Goal: Communication & Community: Participate in discussion

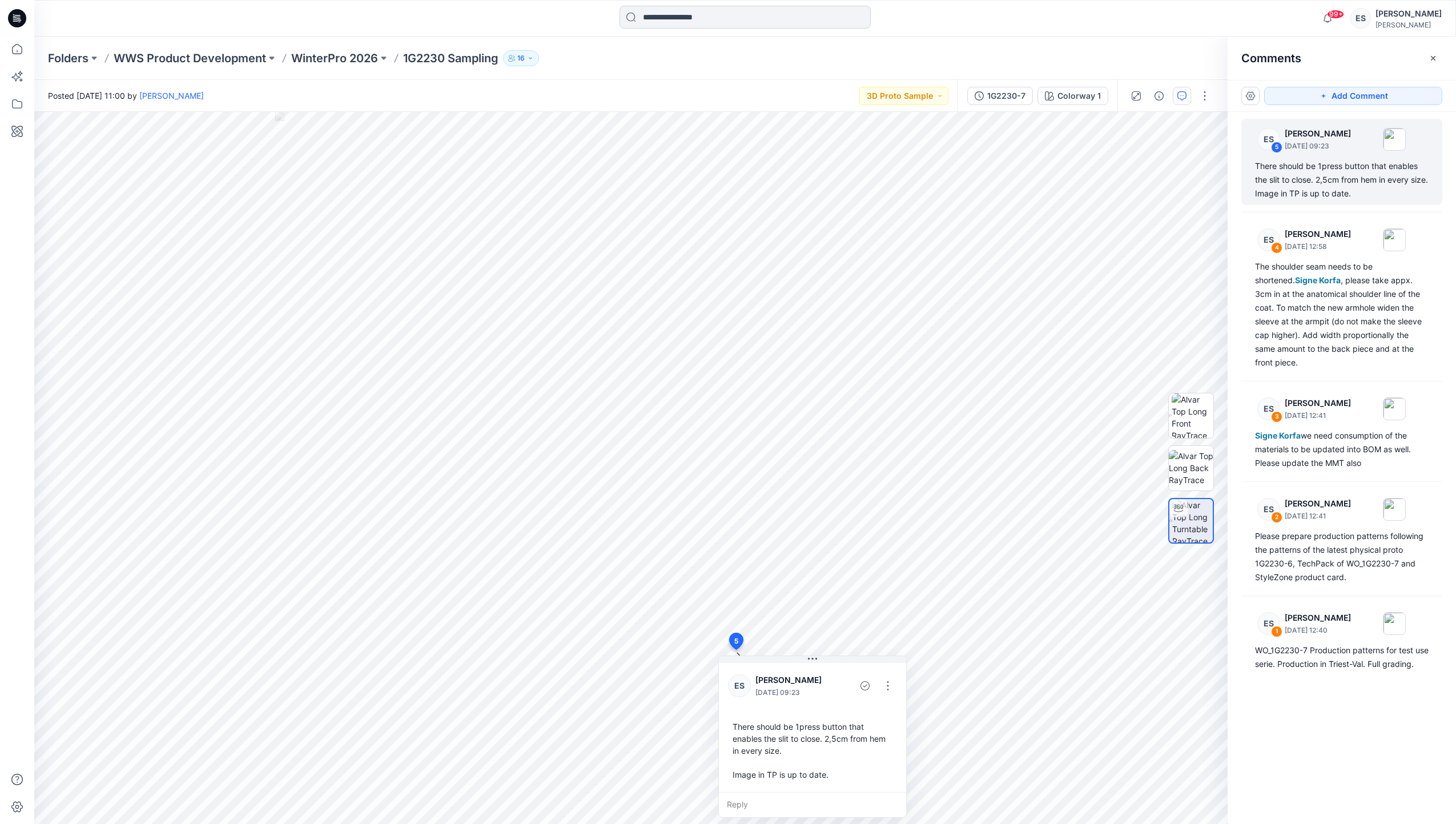
click at [750, 16] on input at bounding box center [745, 17] width 251 height 23
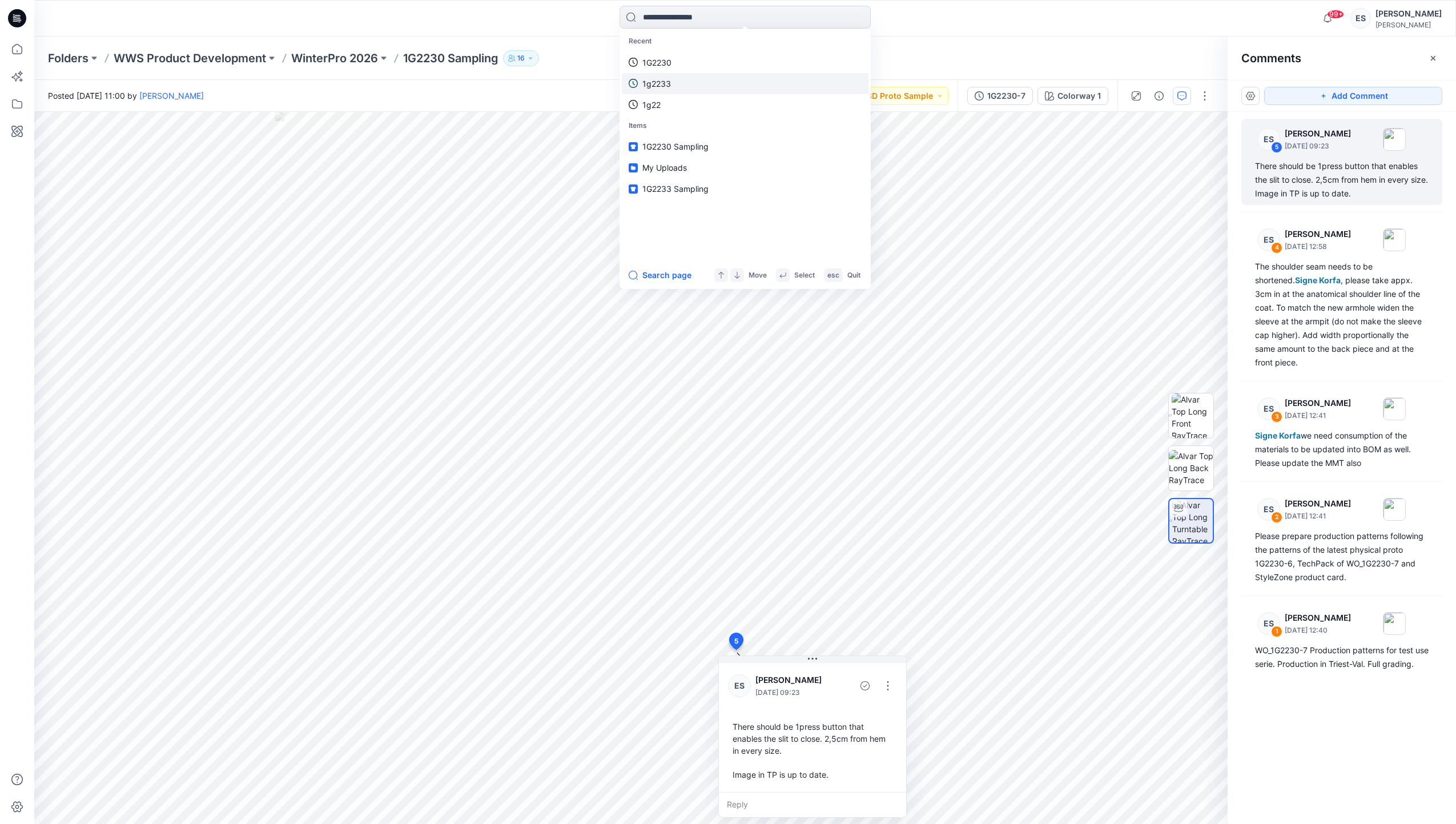
click at [729, 89] on link "1g2233" at bounding box center [745, 83] width 247 height 21
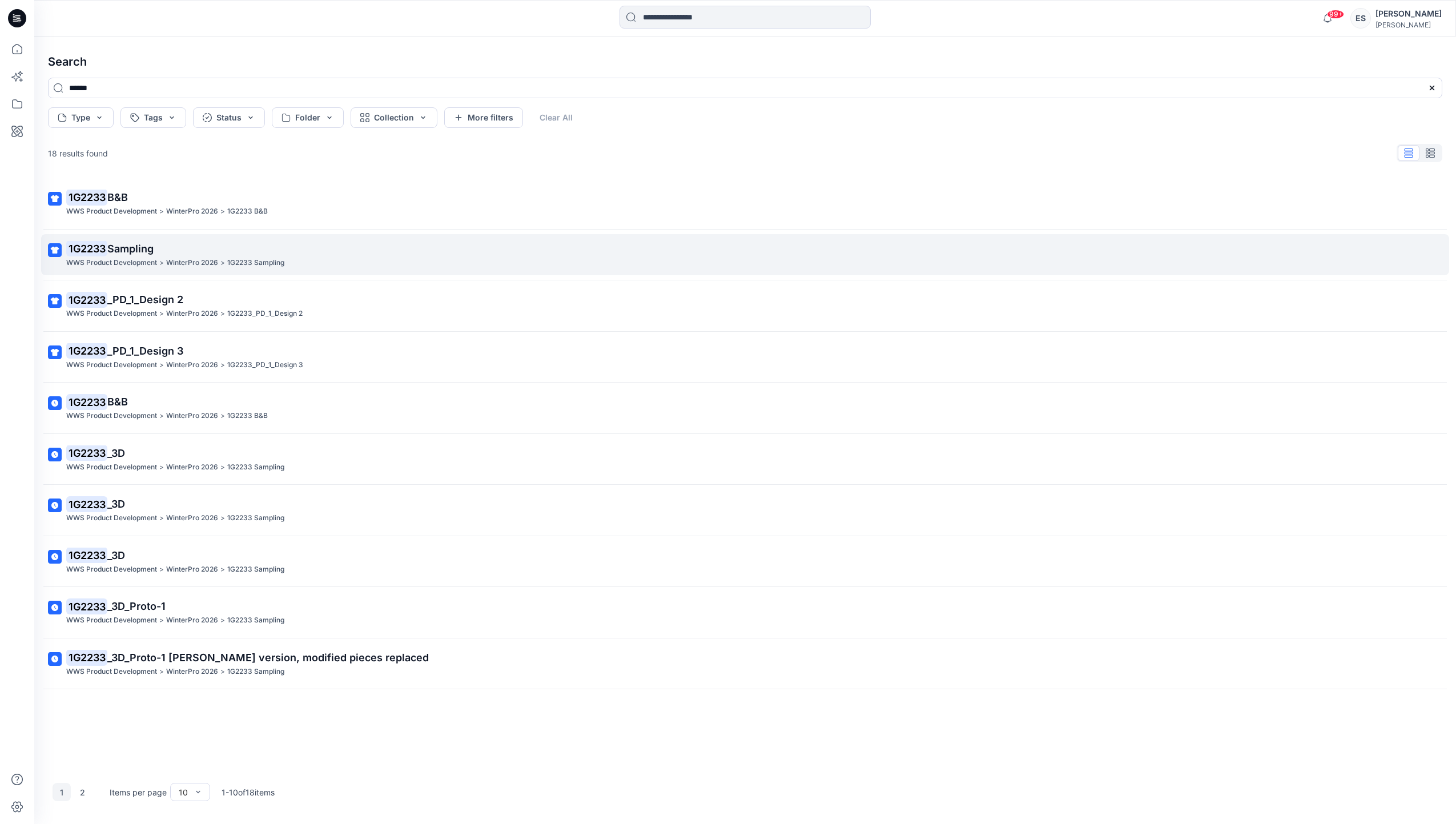
click at [184, 260] on p "WinterPro 2026" at bounding box center [192, 263] width 52 height 12
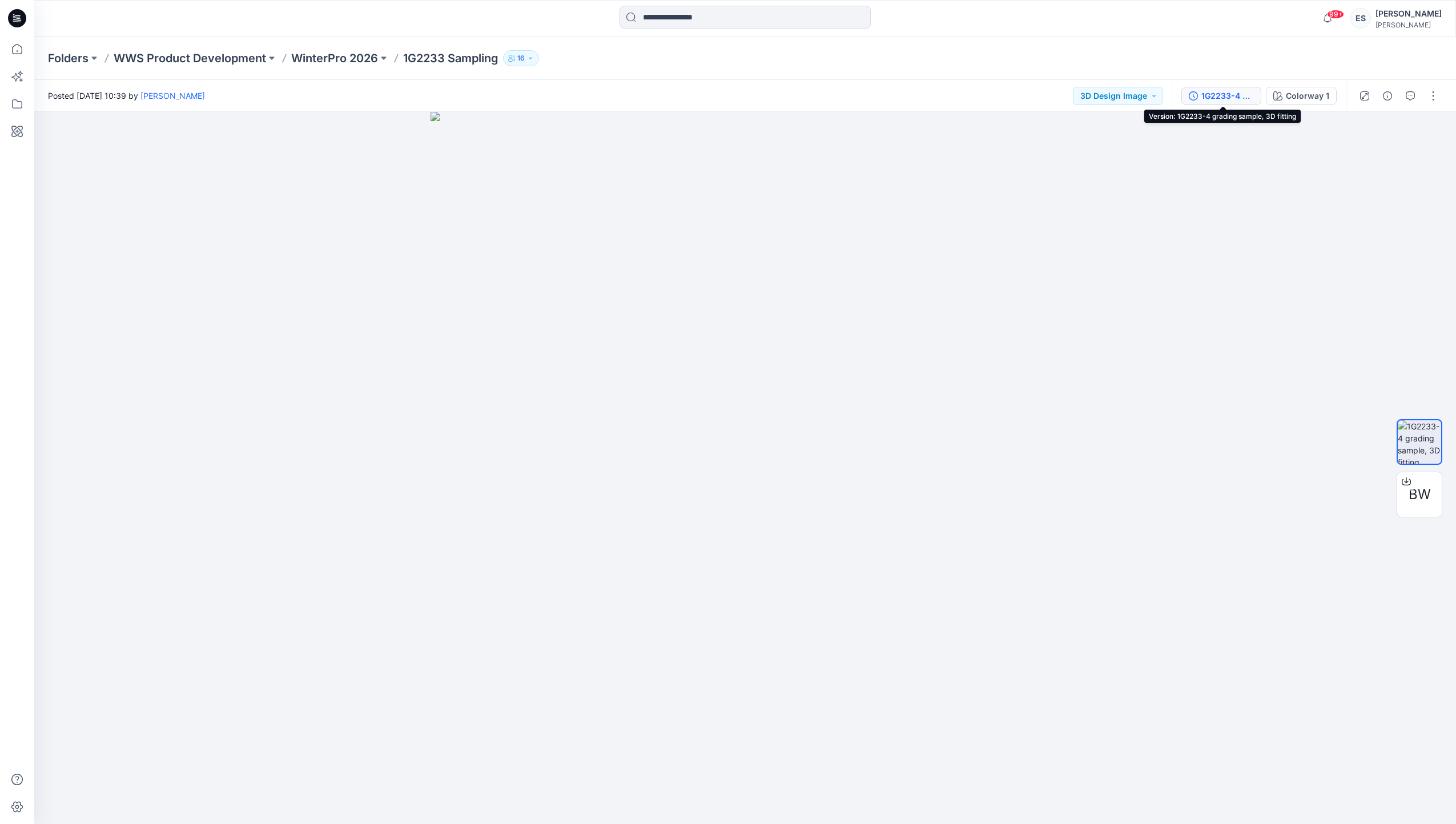
click at [1215, 90] on div "1G2233-4 grading sample, 3D fitting" at bounding box center [1228, 96] width 52 height 12
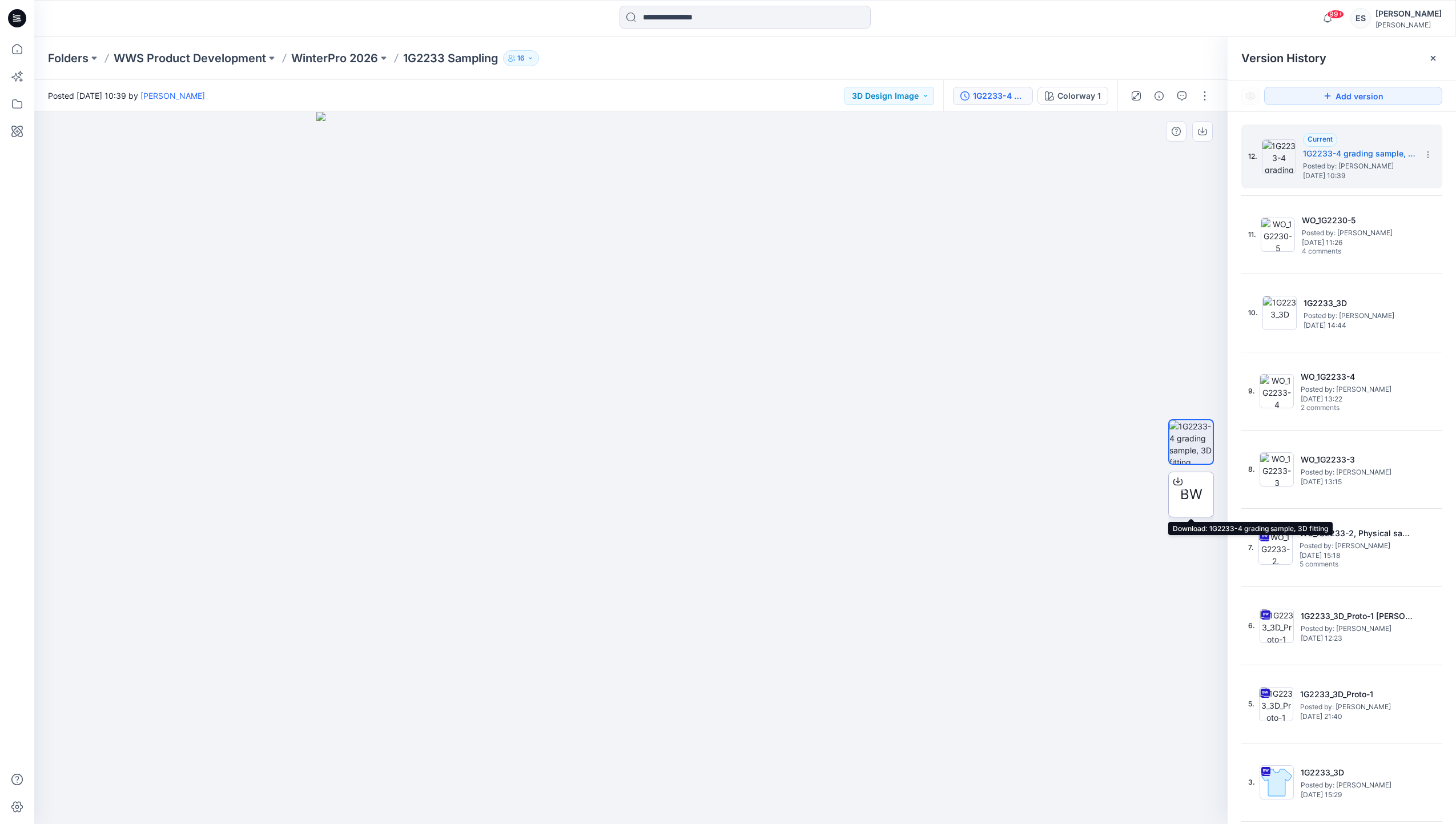
click at [1177, 510] on div "BW" at bounding box center [1190, 494] width 45 height 45
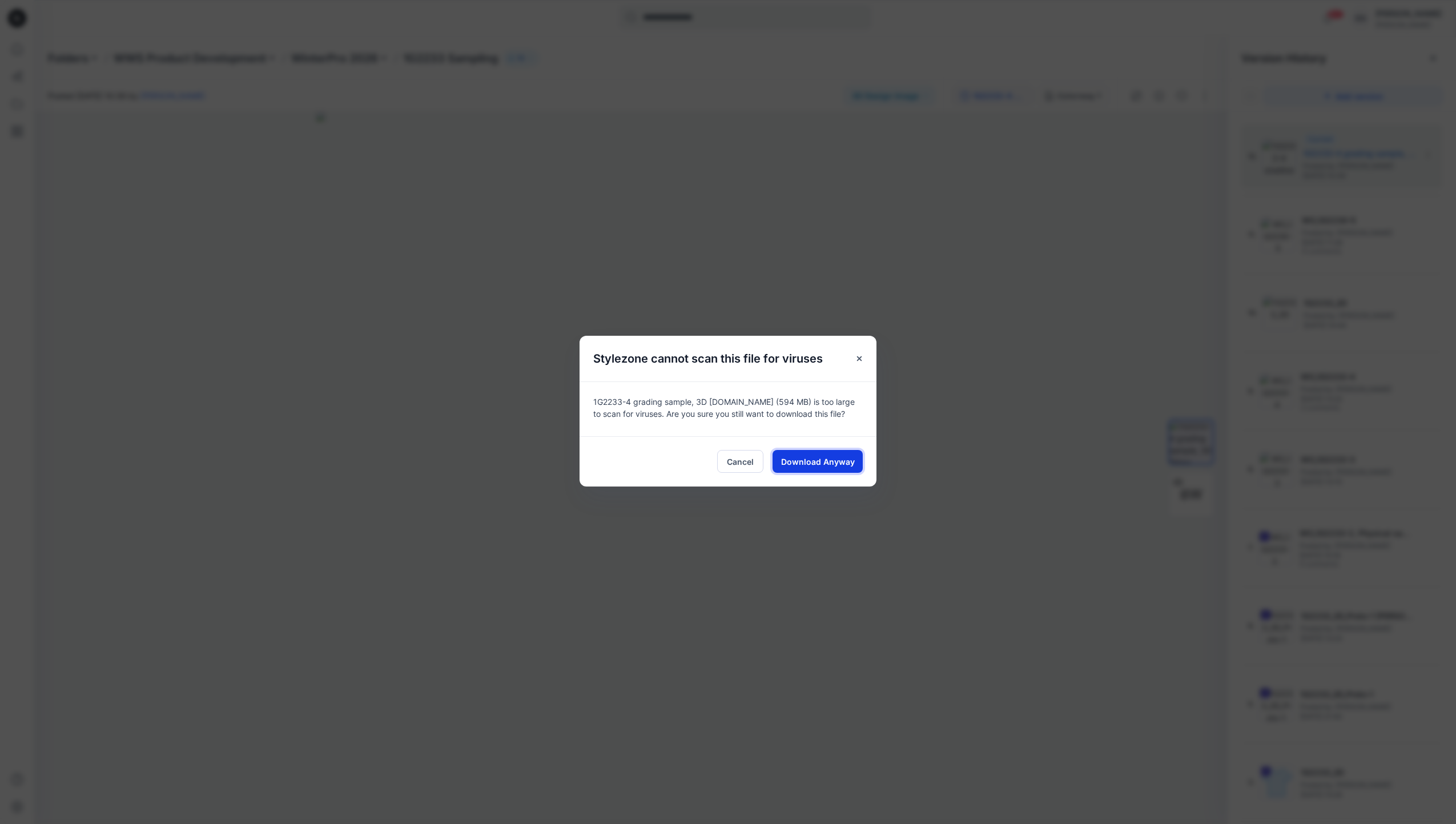
click at [820, 458] on span "Download Anyway" at bounding box center [817, 462] width 74 height 12
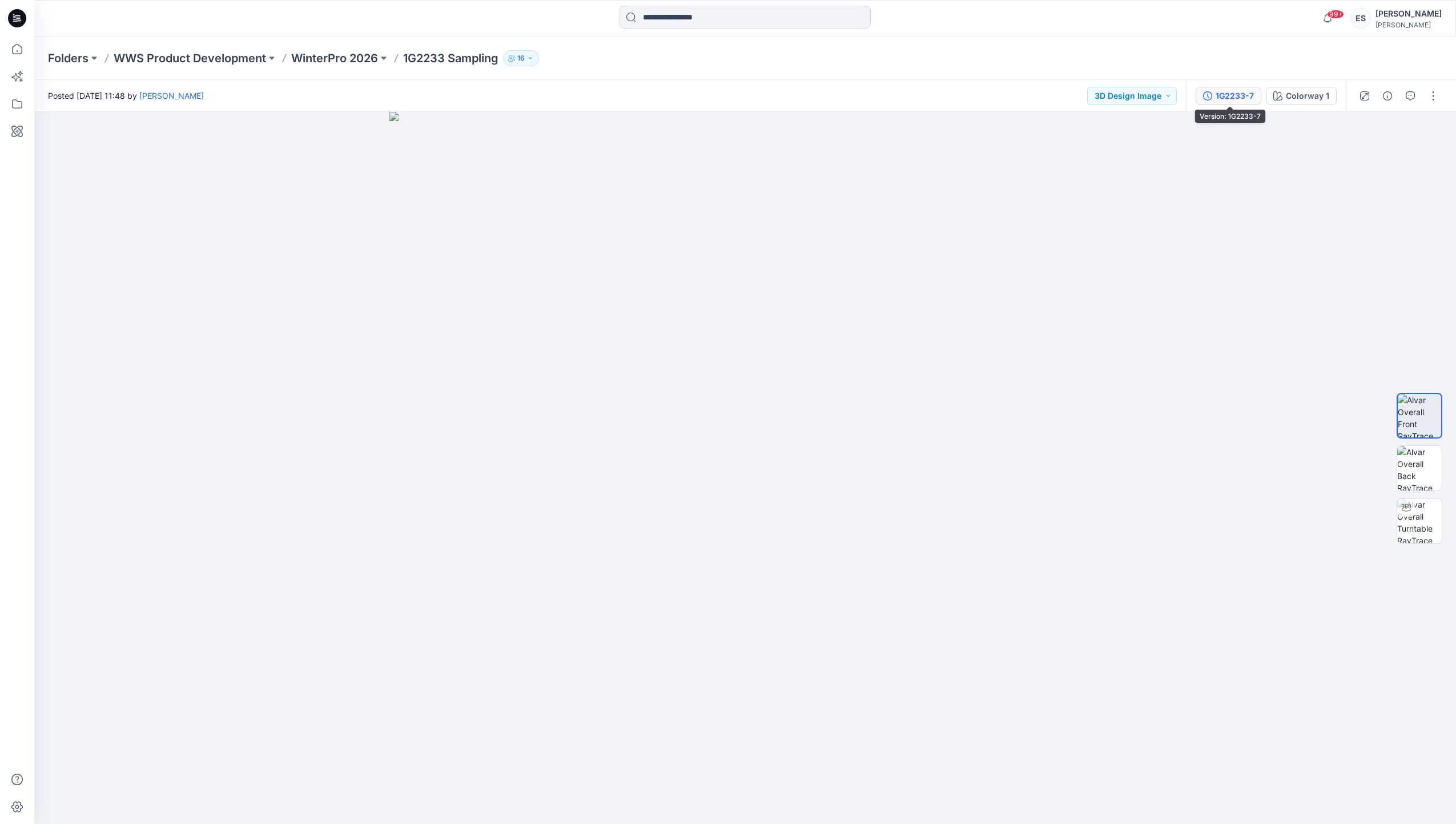
click at [1242, 95] on div "1G2233-7" at bounding box center [1235, 96] width 38 height 12
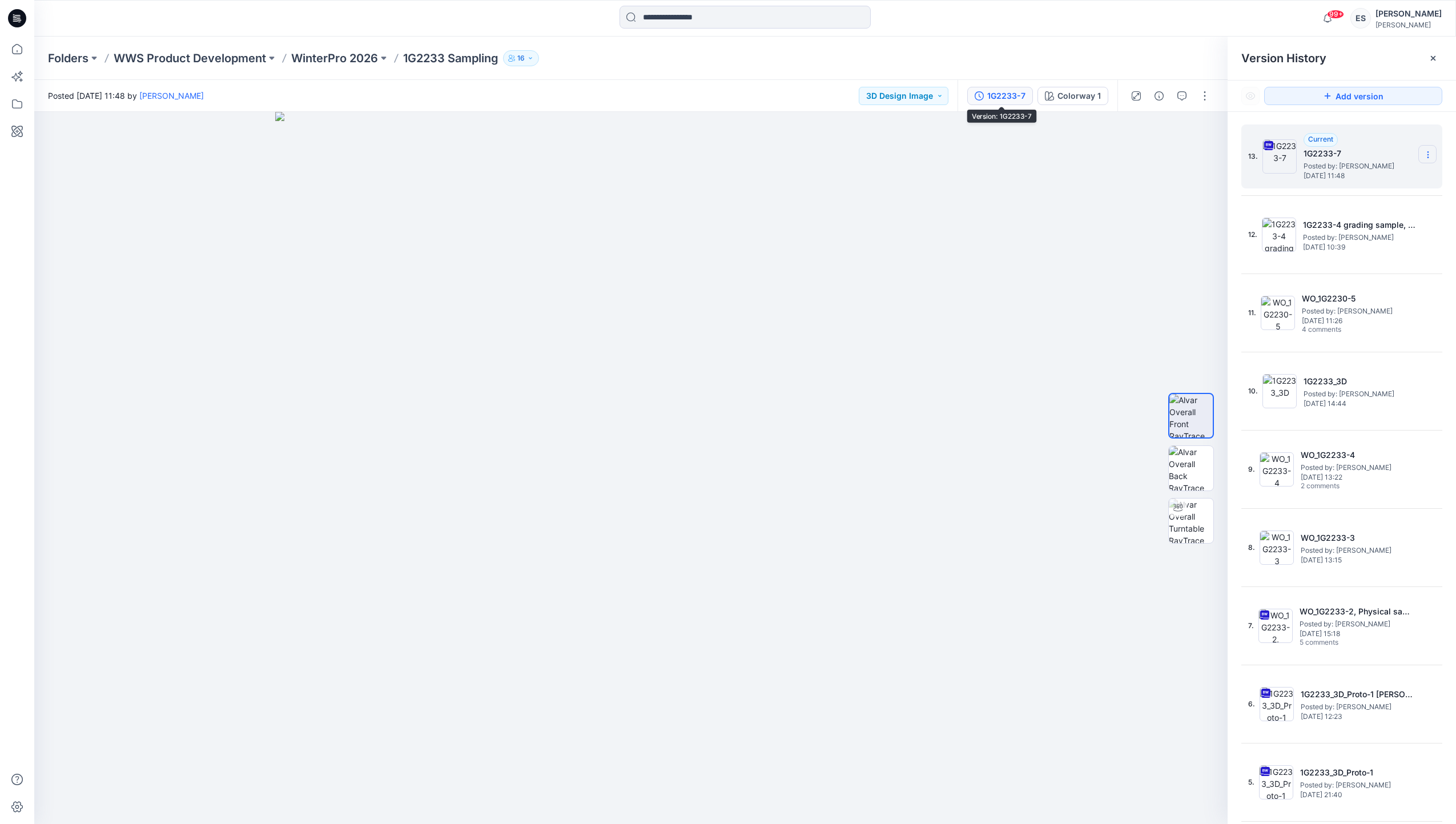
click at [1424, 154] on icon at bounding box center [1428, 154] width 9 height 9
click at [1363, 220] on span "Rename Version" at bounding box center [1352, 222] width 60 height 13
click at [1360, 151] on input "********" at bounding box center [1371, 153] width 125 height 19
type input "********"
click at [1185, 96] on icon "button" at bounding box center [1182, 96] width 9 height 9
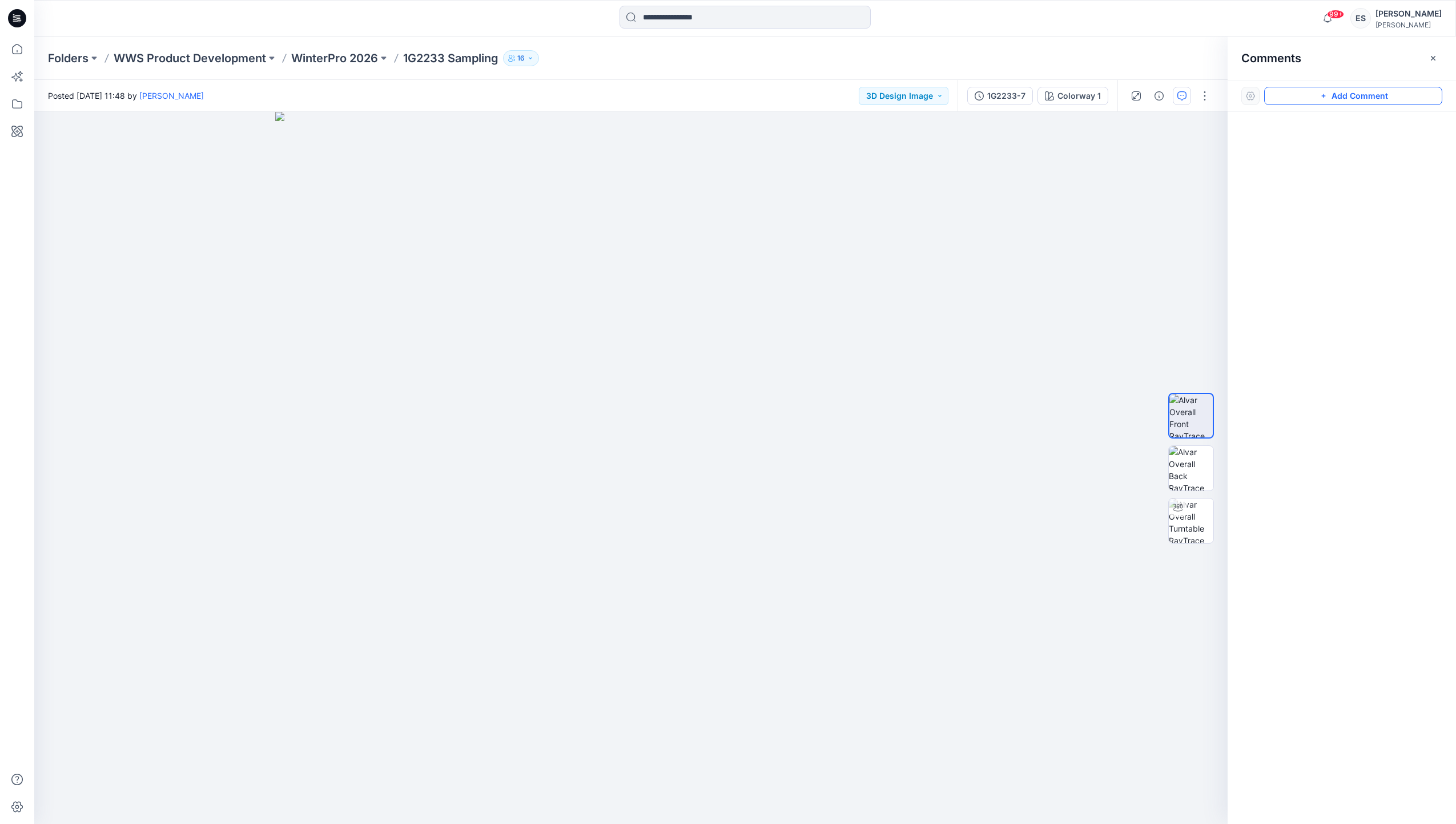
drag, startPoint x: 1332, startPoint y: 99, endPoint x: 1325, endPoint y: 99, distance: 7.0
click at [1332, 99] on button "Add Comment" at bounding box center [1353, 96] width 179 height 19
click at [67, 151] on div "1" at bounding box center [632, 468] width 1194 height 712
click at [102, 174] on textarea "**********" at bounding box center [143, 183] width 187 height 45
click at [175, 188] on textarea "**********" at bounding box center [143, 183] width 187 height 45
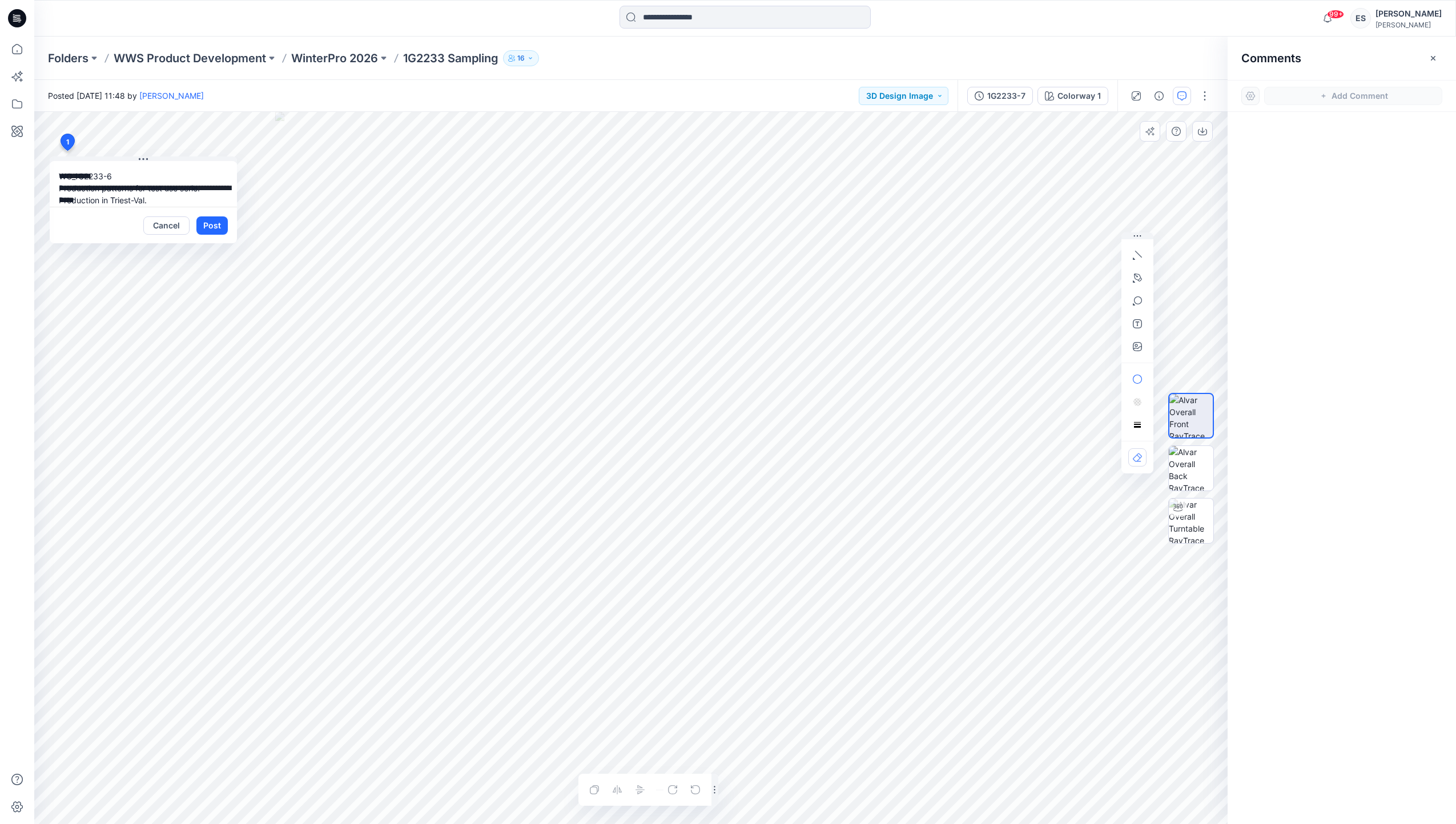
scroll to position [22, 0]
type textarea "**********"
click at [212, 225] on button "Post" at bounding box center [211, 226] width 31 height 19
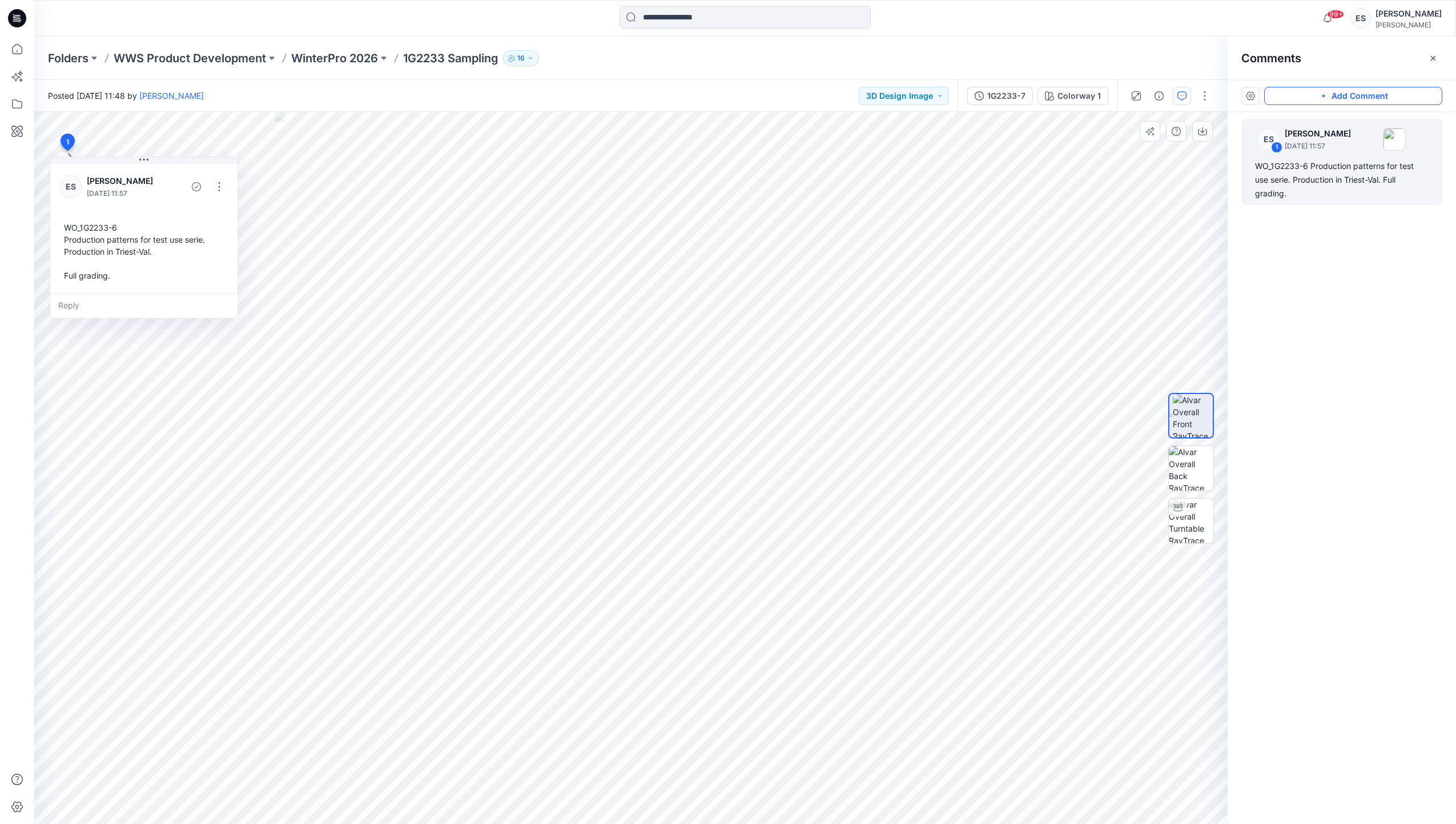
click at [1292, 91] on button "Add Comment" at bounding box center [1353, 96] width 179 height 19
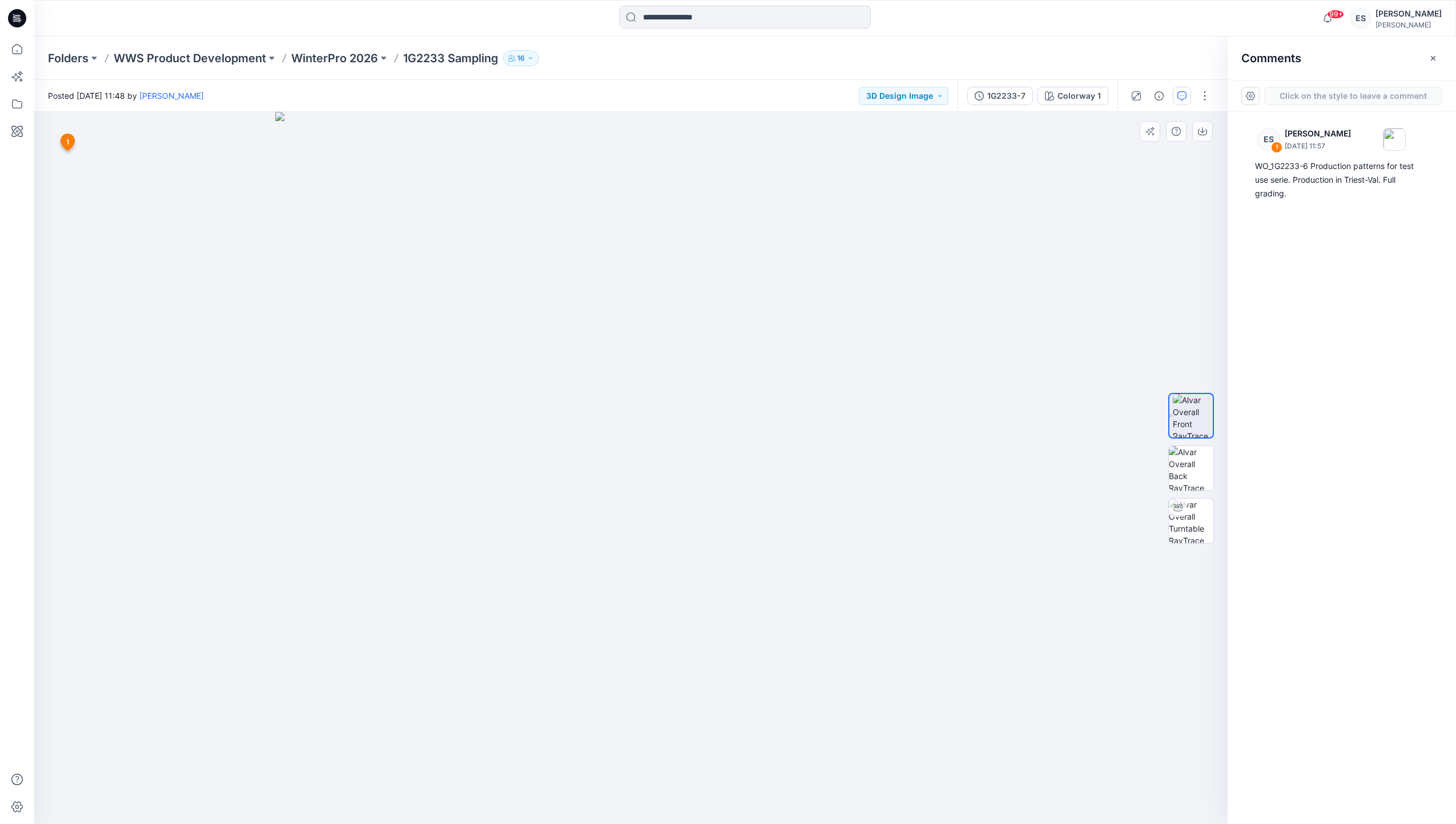
click at [67, 389] on div "2 1 ES Eugenia Smirnova August 29, 2025 11:57 WO_1G2233-6 Production patterns f…" at bounding box center [632, 468] width 1194 height 712
click at [108, 412] on textarea "**********" at bounding box center [143, 421] width 187 height 45
type textarea "**********"
click at [201, 464] on button "Post" at bounding box center [211, 464] width 31 height 19
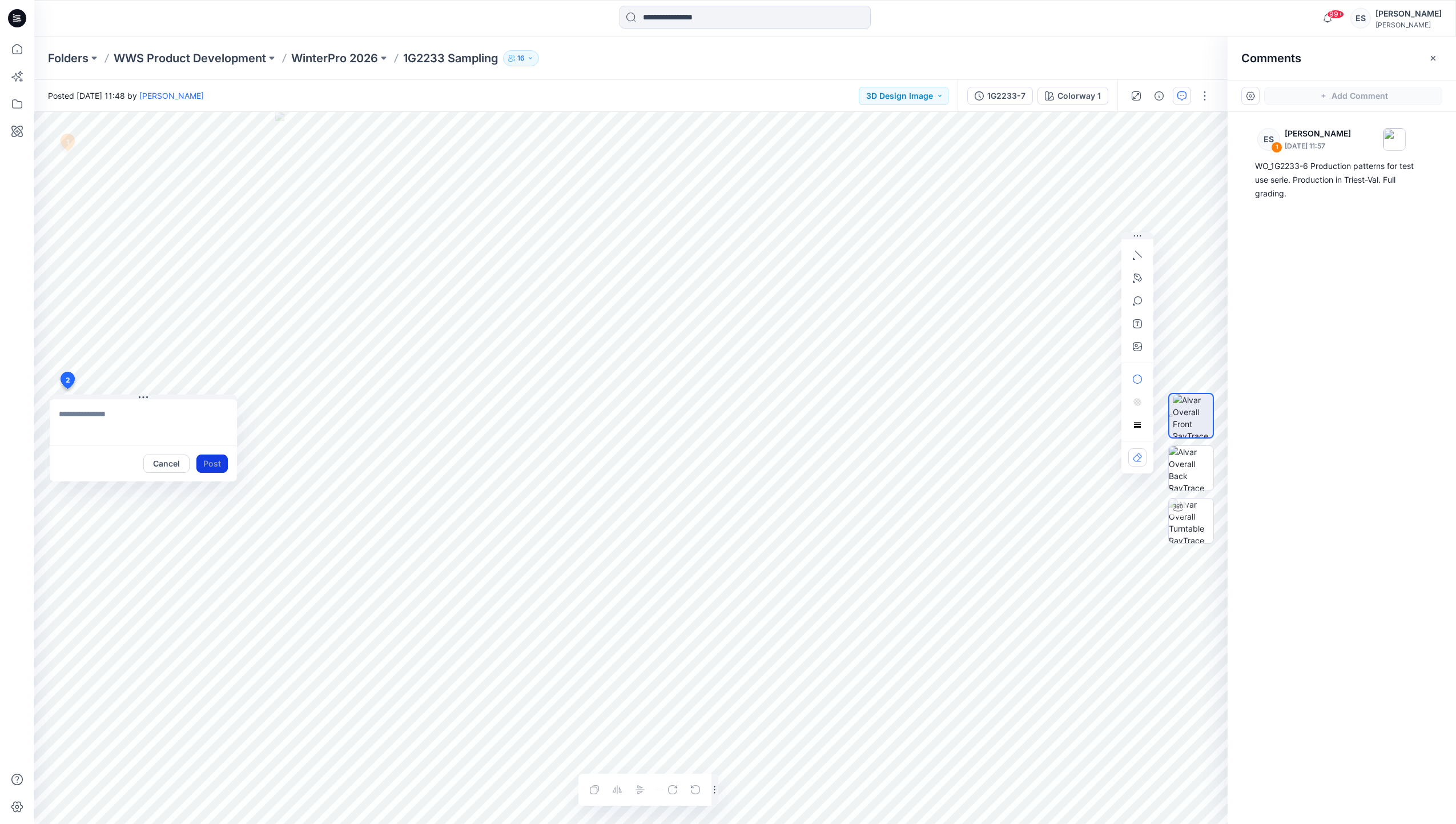
scroll to position [0, 0]
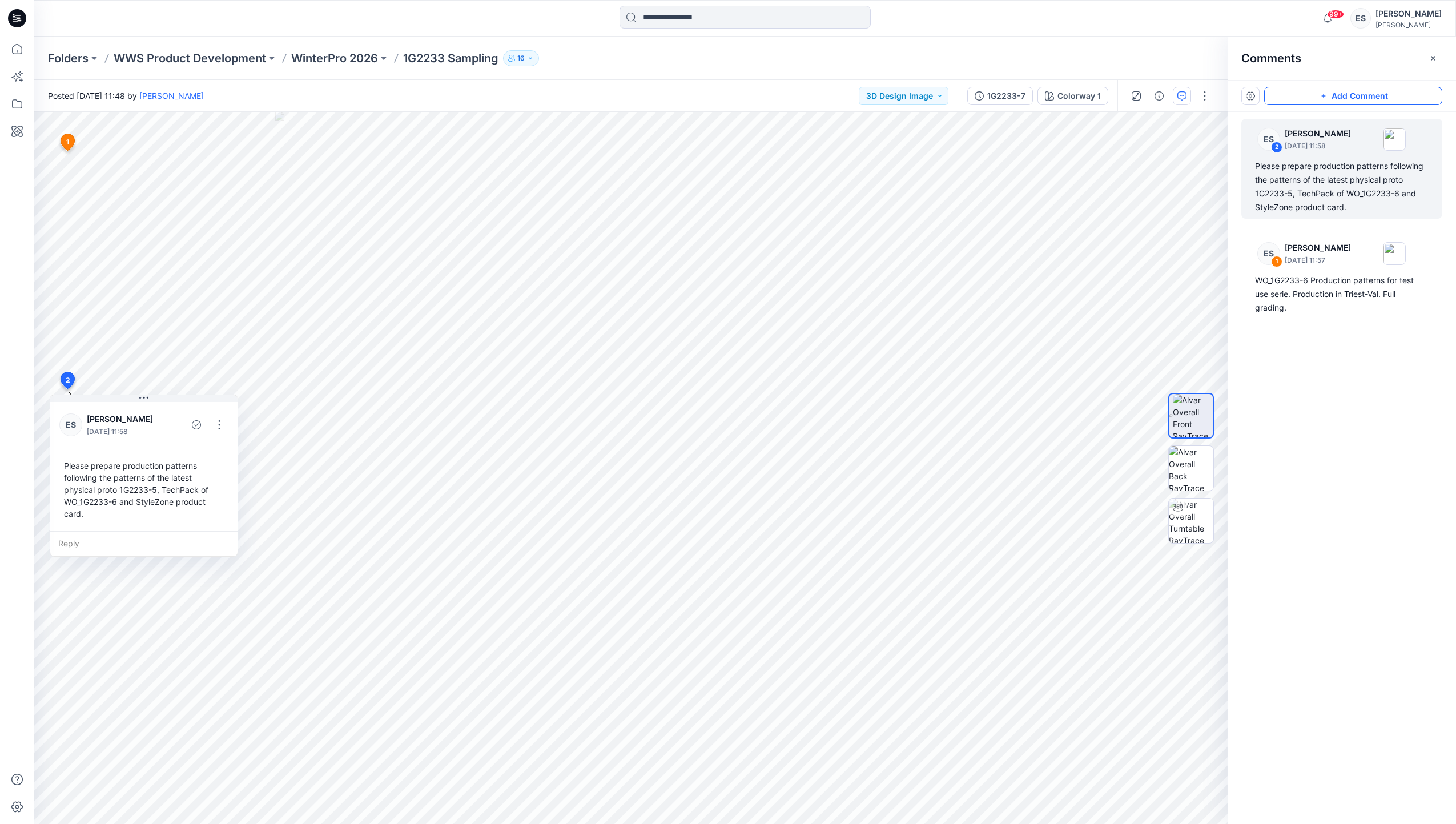
click at [1306, 98] on button "Add Comment" at bounding box center [1353, 96] width 179 height 19
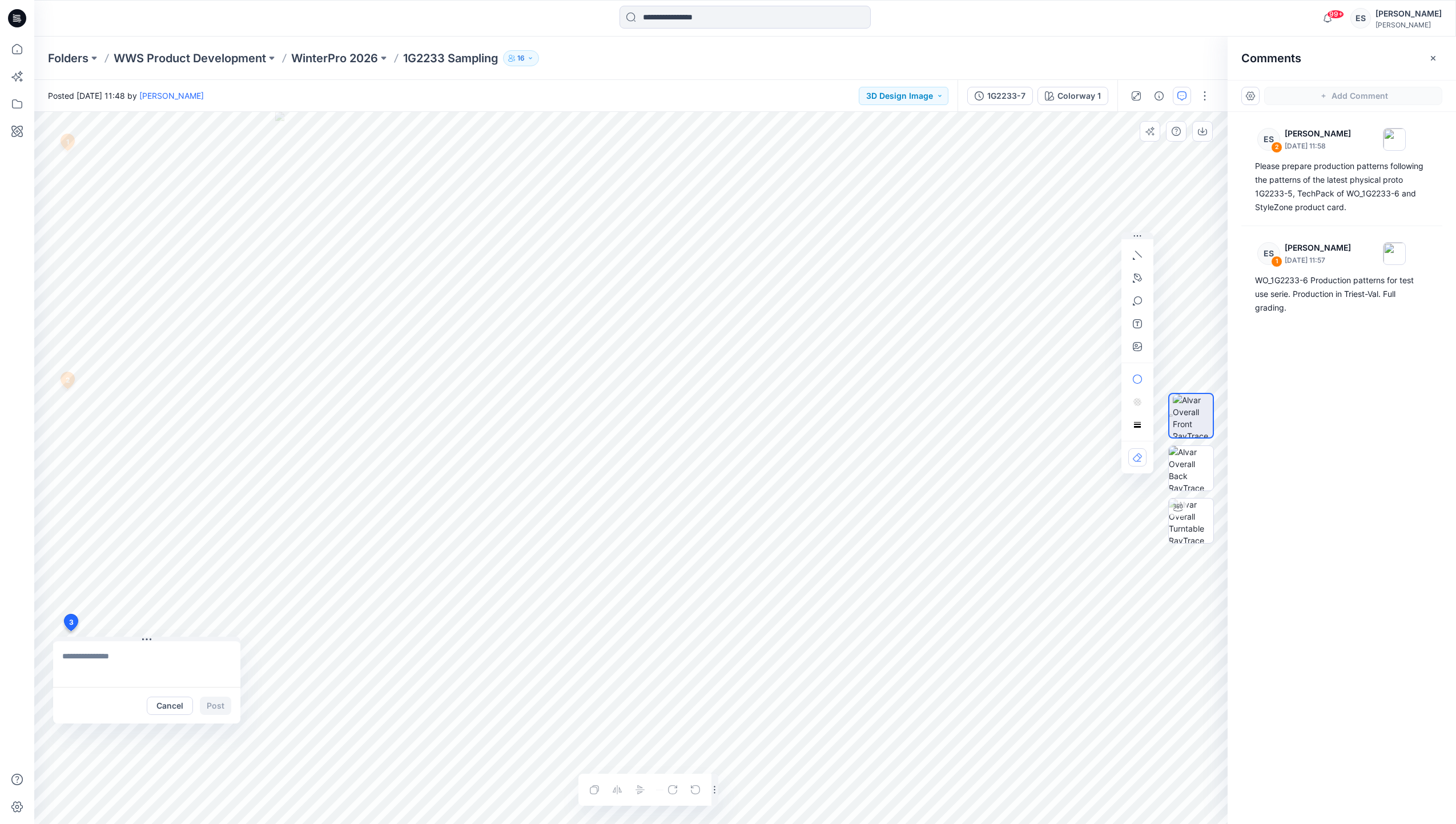
click at [70, 630] on div "3 Cancel Post 1 ES Eugenia Smirnova August 29, 2025 11:57 WO_1G2233-6 Productio…" at bounding box center [632, 468] width 1194 height 712
type textarea "**********"
drag, startPoint x: 168, startPoint y: 667, endPoint x: 175, endPoint y: 670, distance: 7.6
click at [229, 668] on textarea "**********" at bounding box center [147, 663] width 187 height 45
click at [175, 670] on textarea "**********" at bounding box center [147, 663] width 187 height 45
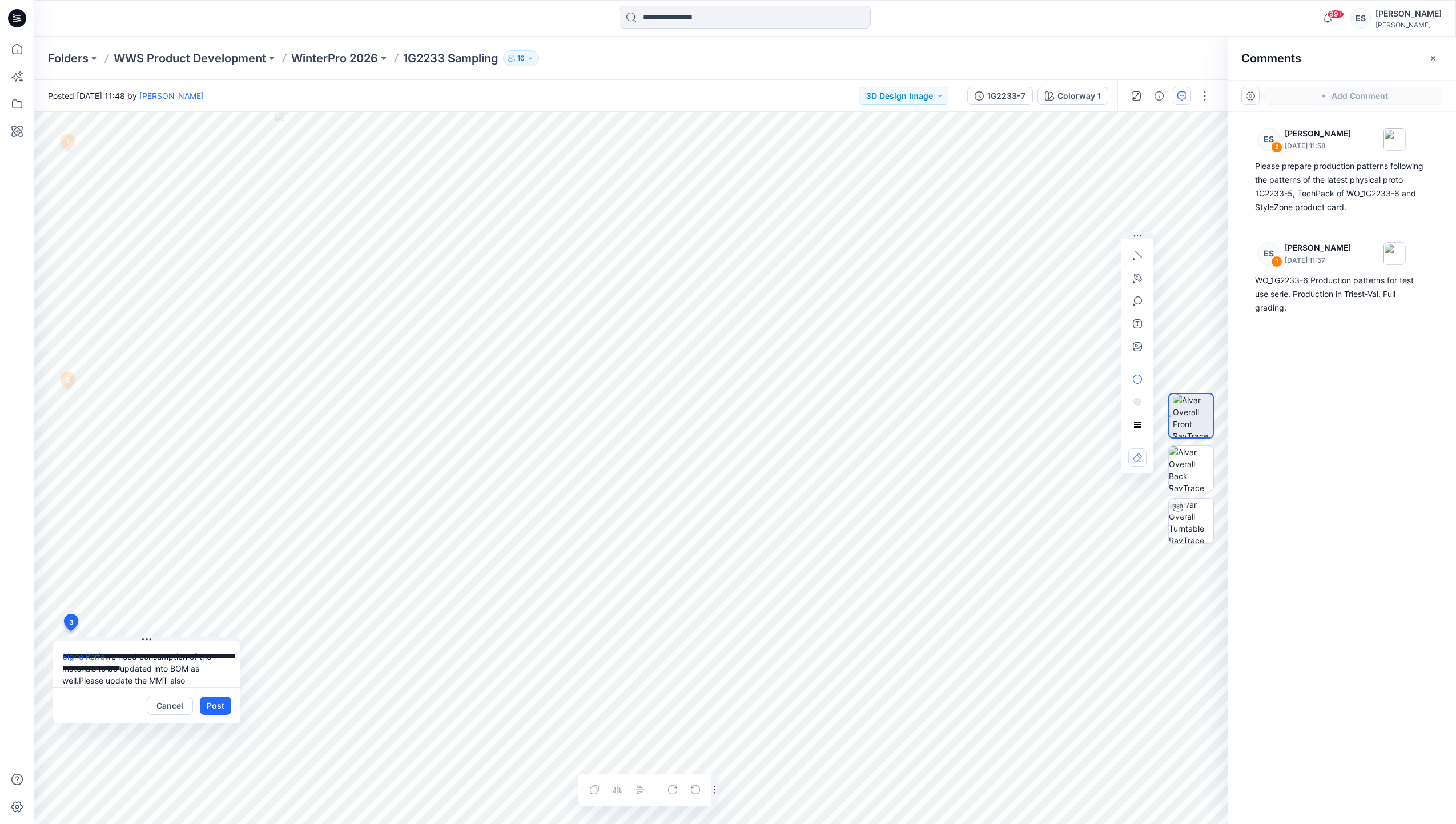
scroll to position [11, 0]
click at [225, 706] on button "Post" at bounding box center [215, 705] width 31 height 19
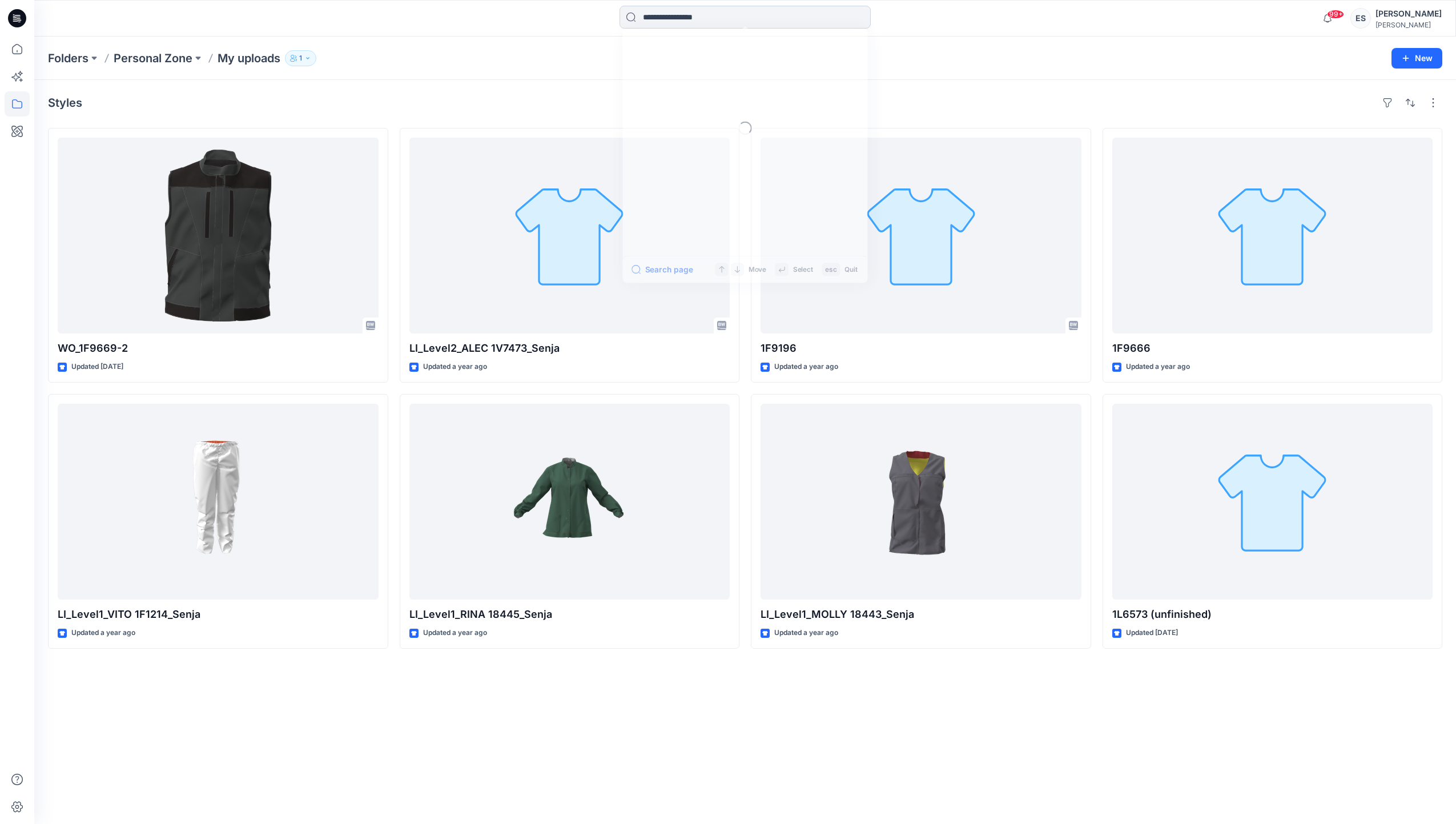
click at [809, 11] on input at bounding box center [745, 17] width 251 height 23
click at [777, 77] on link "1G2230" at bounding box center [745, 83] width 247 height 21
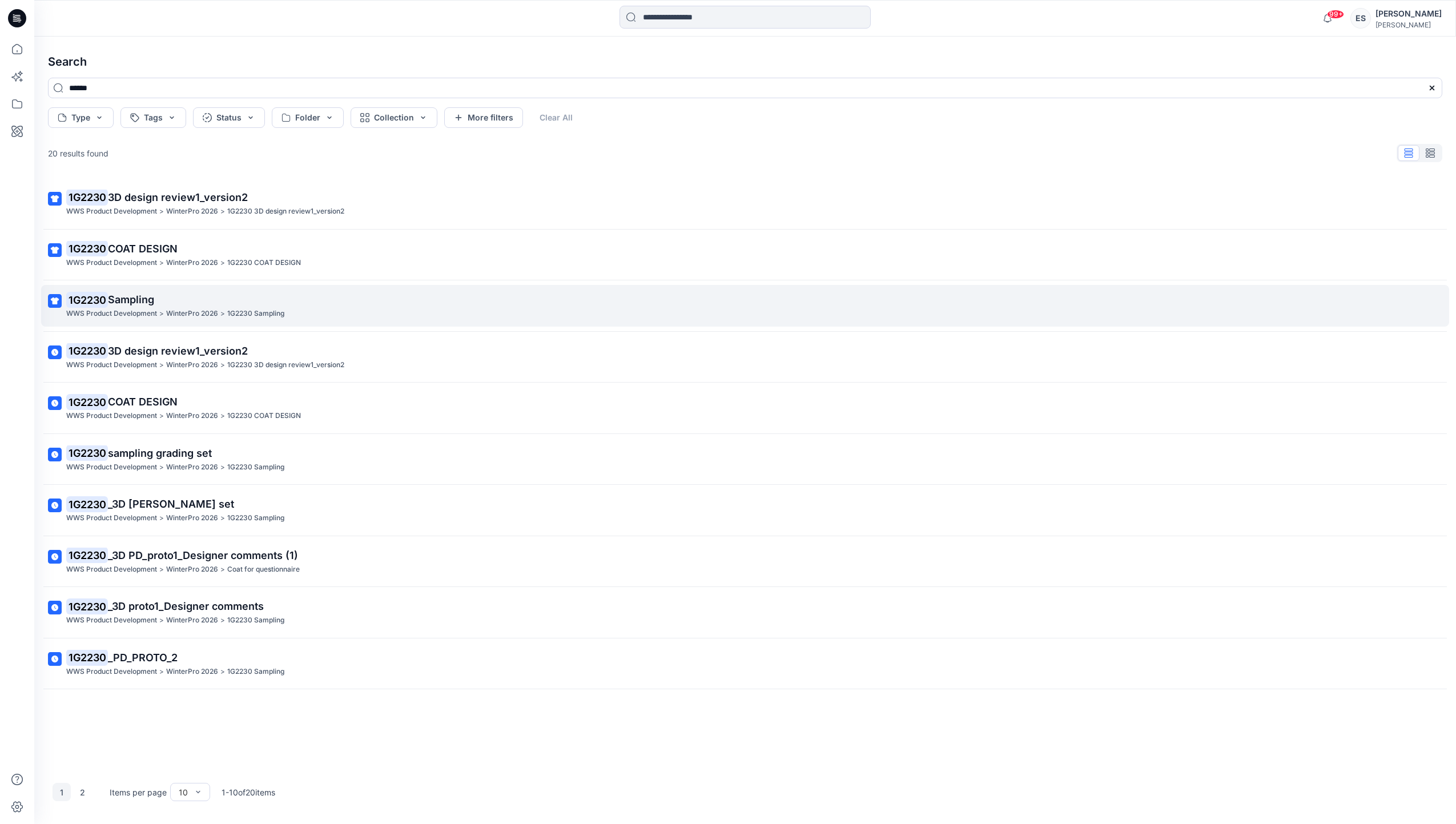
click at [177, 292] on p "1G2230 Sampling" at bounding box center [744, 300] width 1356 height 16
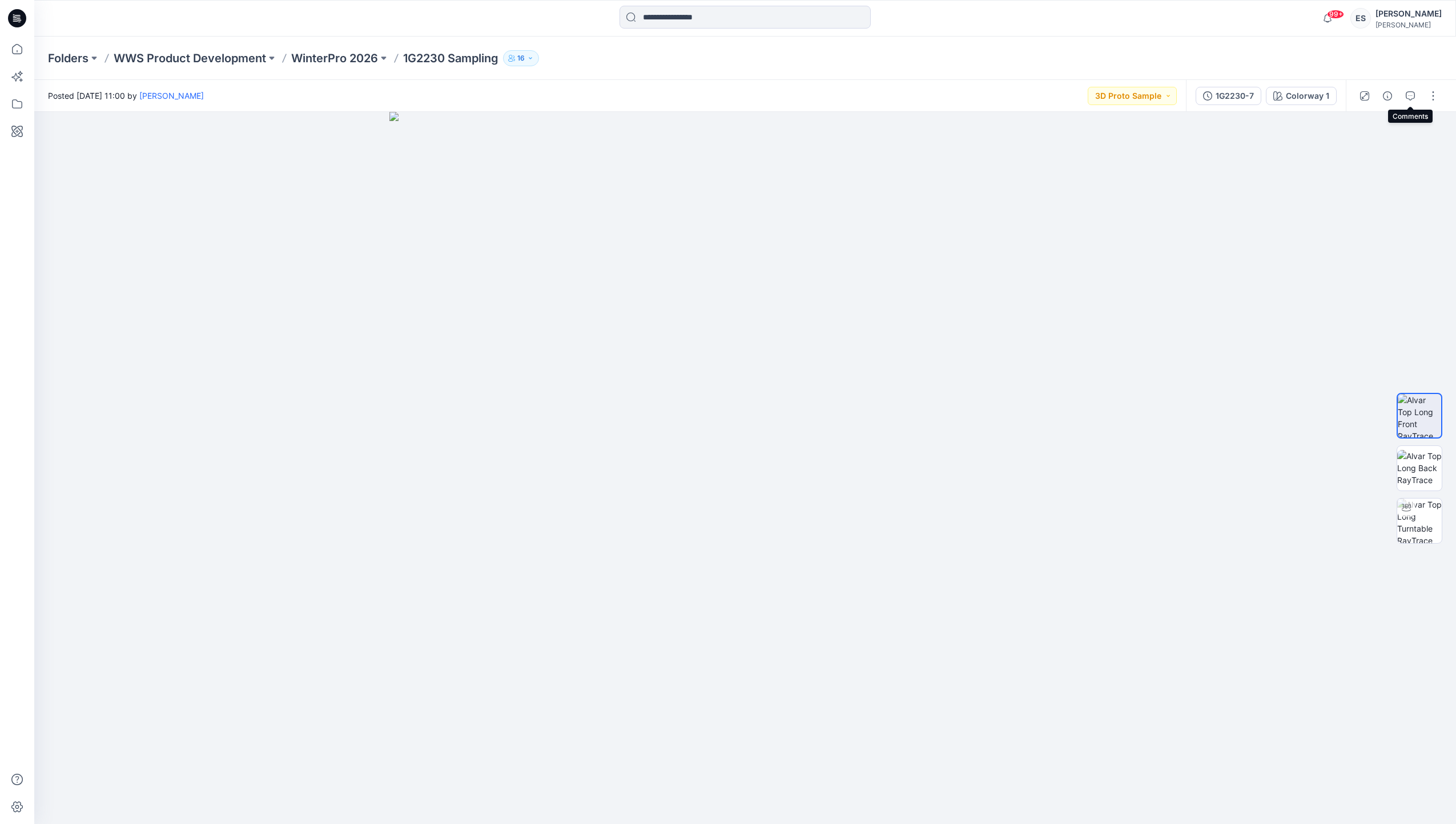
click at [1414, 95] on icon "button" at bounding box center [1411, 96] width 9 height 9
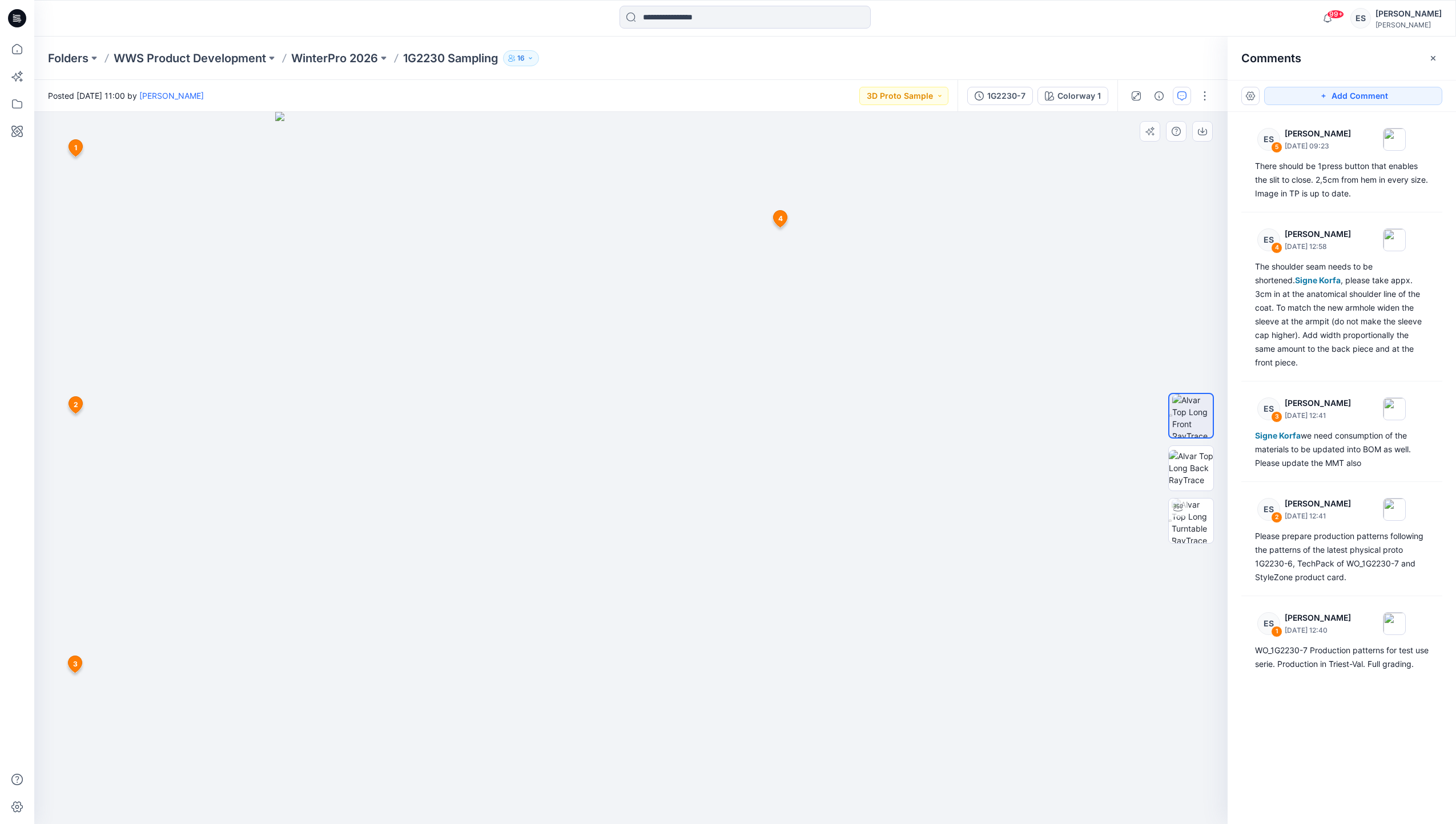
click at [77, 149] on span "1" at bounding box center [76, 148] width 3 height 11
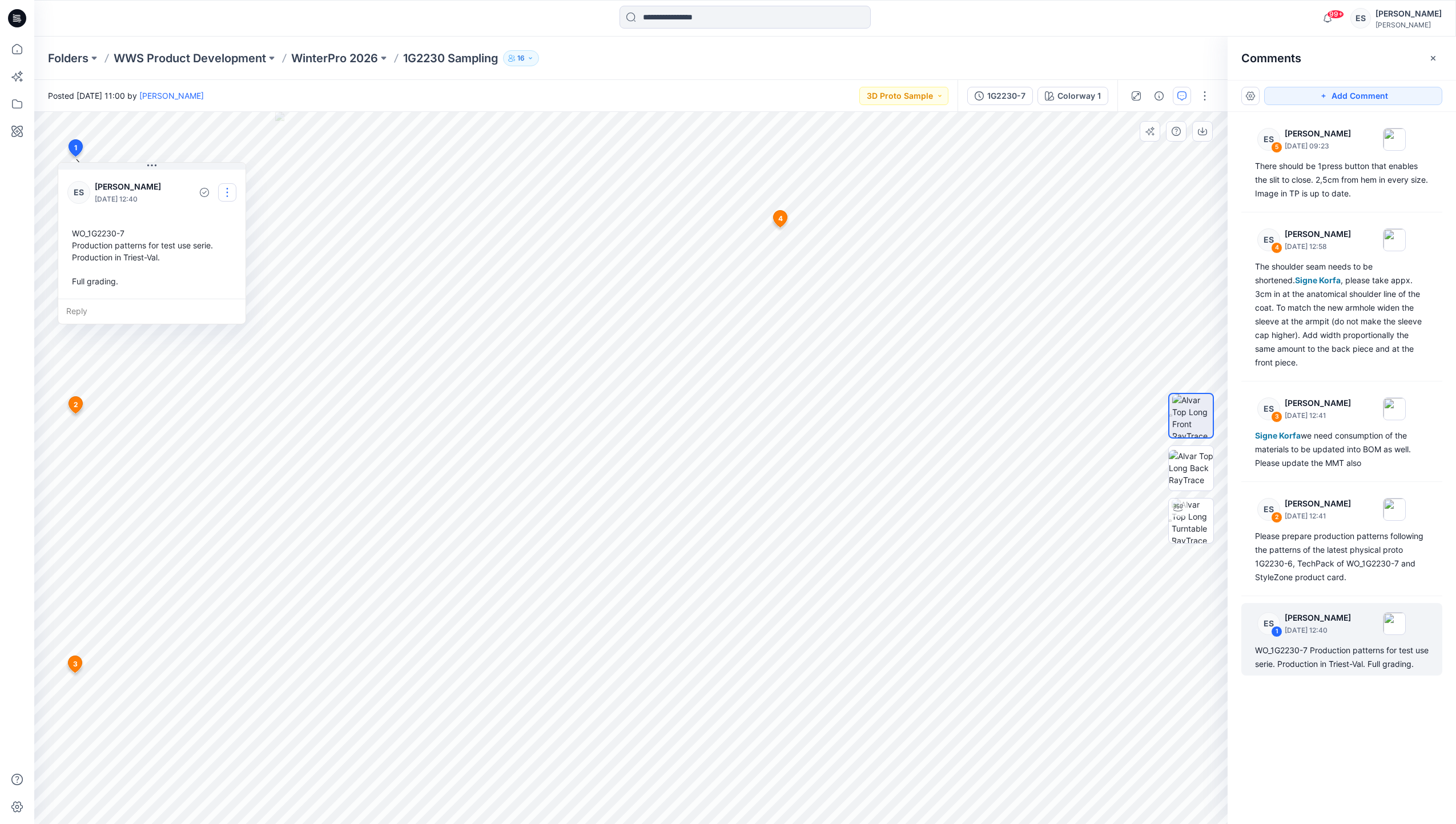
click at [223, 199] on button "button" at bounding box center [227, 192] width 19 height 19
click at [225, 218] on p "Edit comment" at bounding box center [230, 219] width 52 height 12
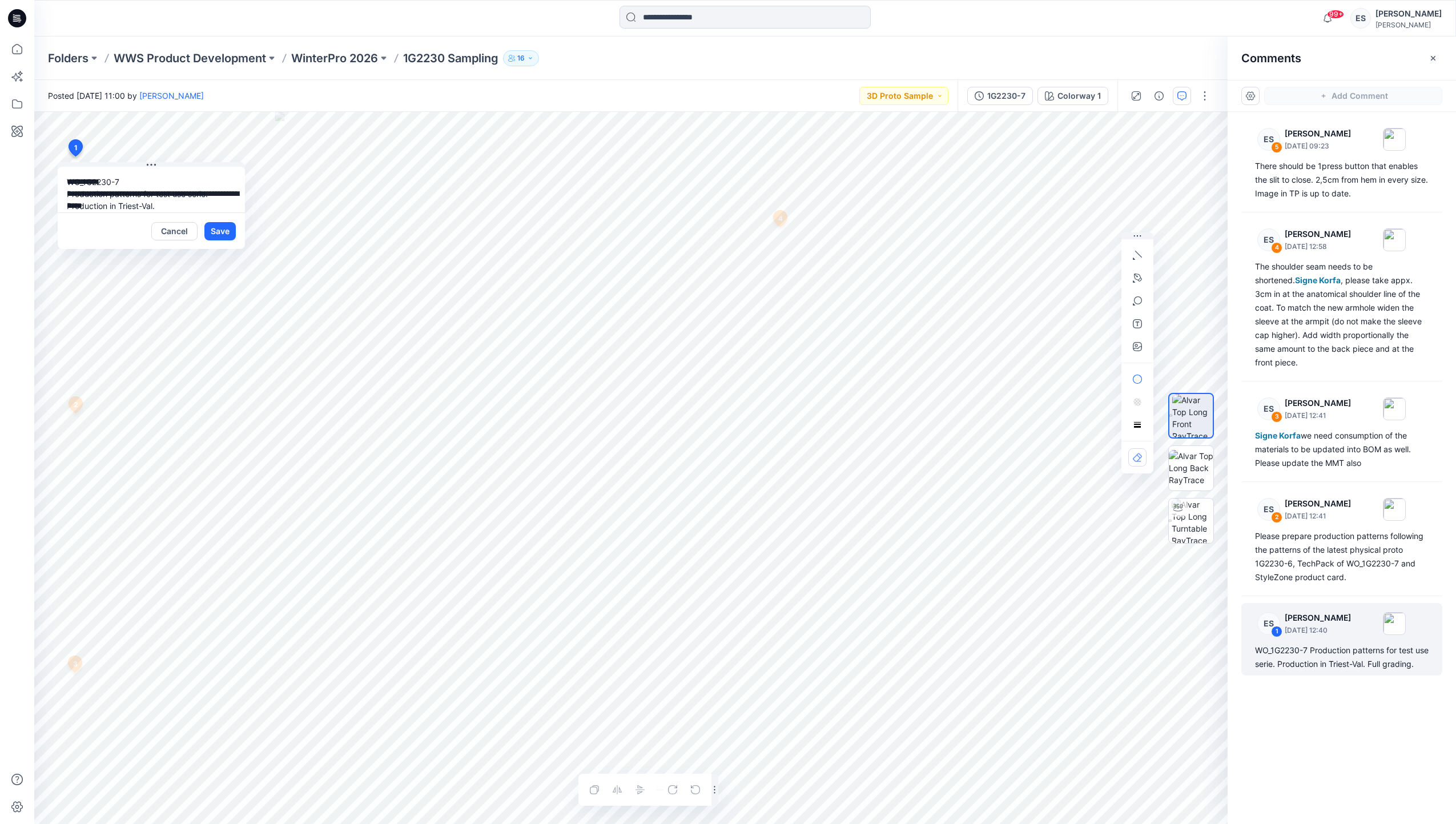
drag, startPoint x: 100, startPoint y: 195, endPoint x: -3, endPoint y: 149, distance: 112.8
click at [0, 149] on html "**********" at bounding box center [728, 412] width 1456 height 824
click at [213, 233] on button "Save" at bounding box center [219, 231] width 31 height 19
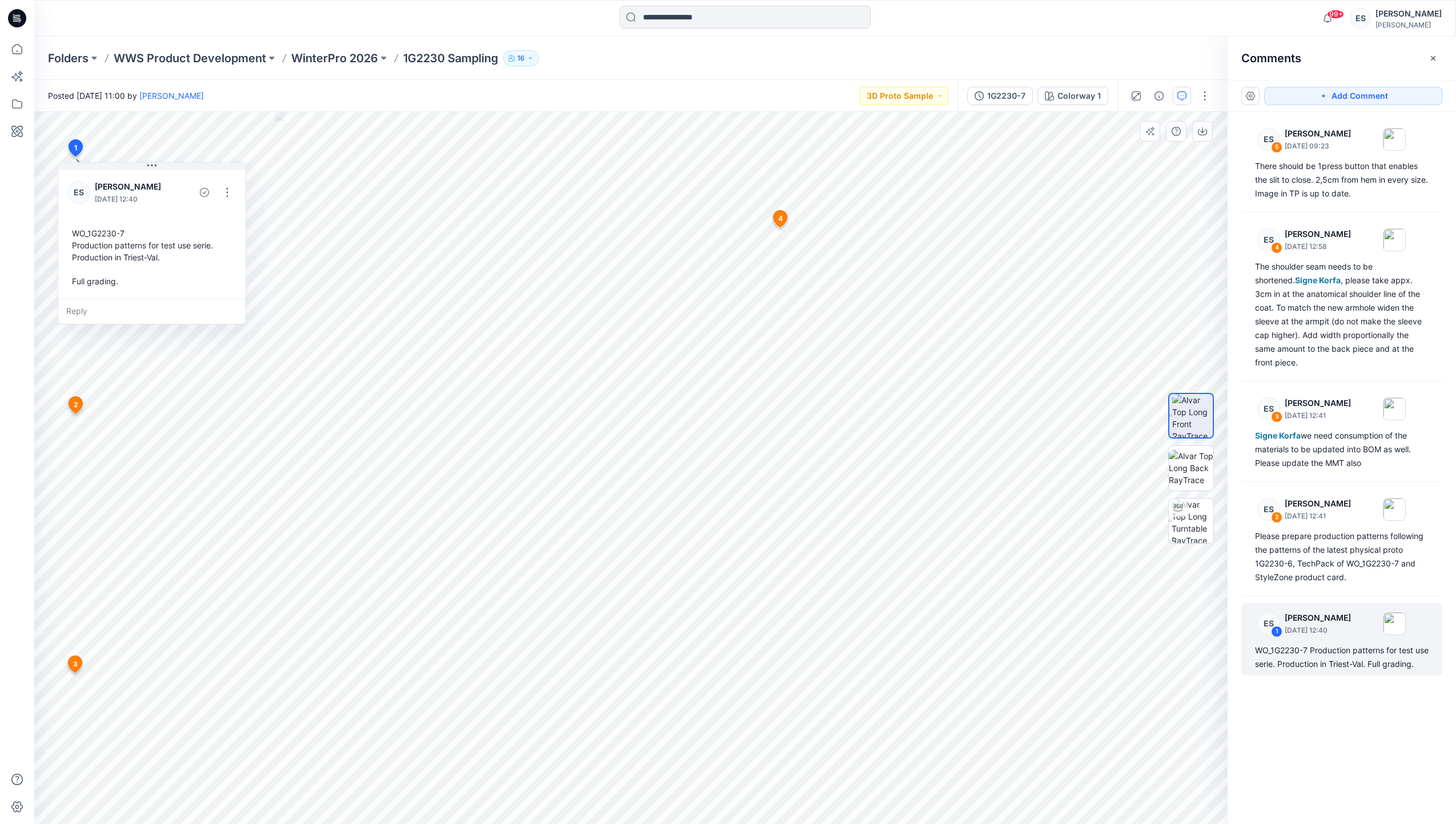
click at [79, 407] on icon at bounding box center [76, 405] width 13 height 17
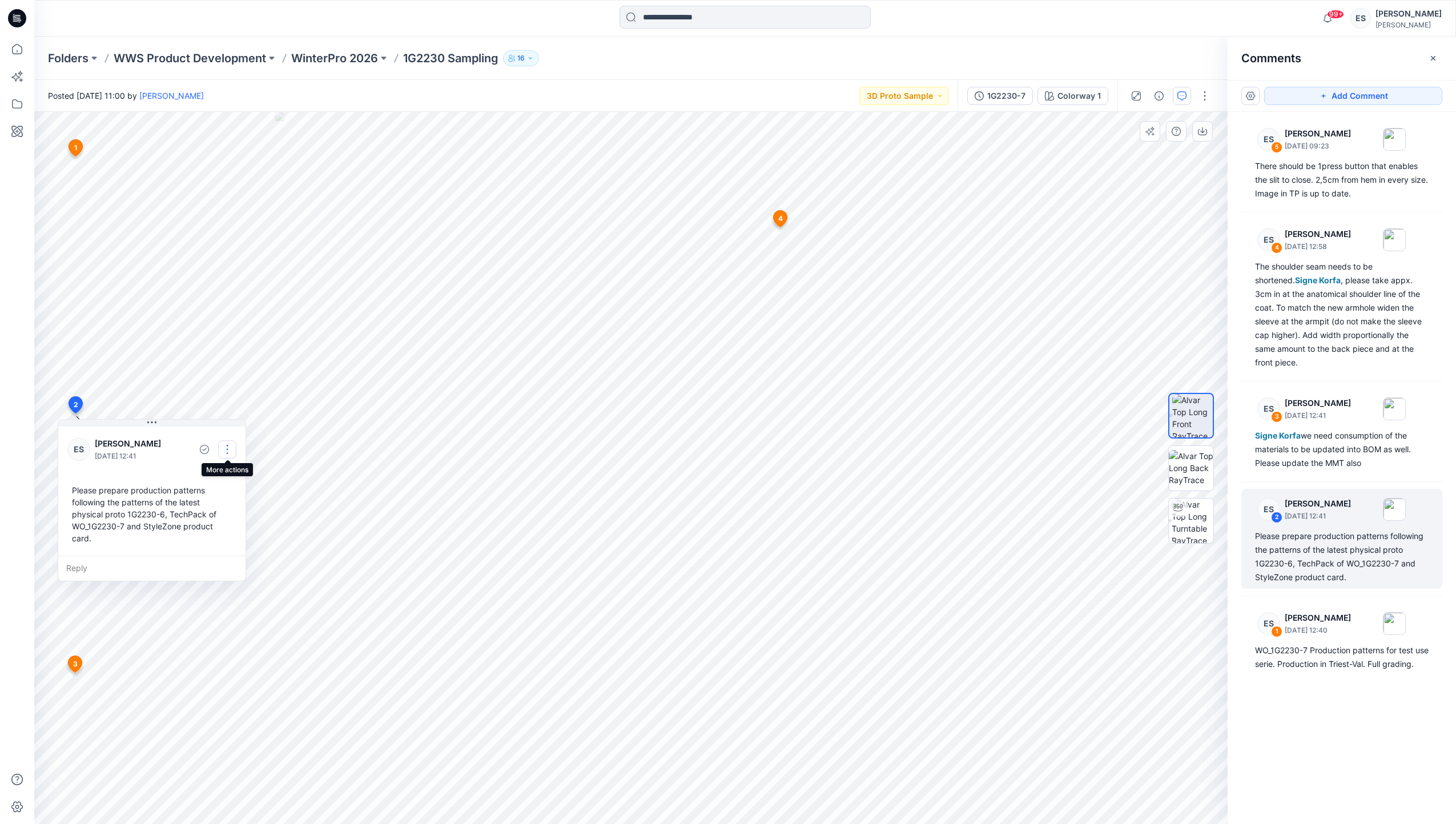
click at [224, 450] on button "button" at bounding box center [227, 449] width 19 height 19
click at [227, 474] on p "Edit comment" at bounding box center [230, 476] width 52 height 12
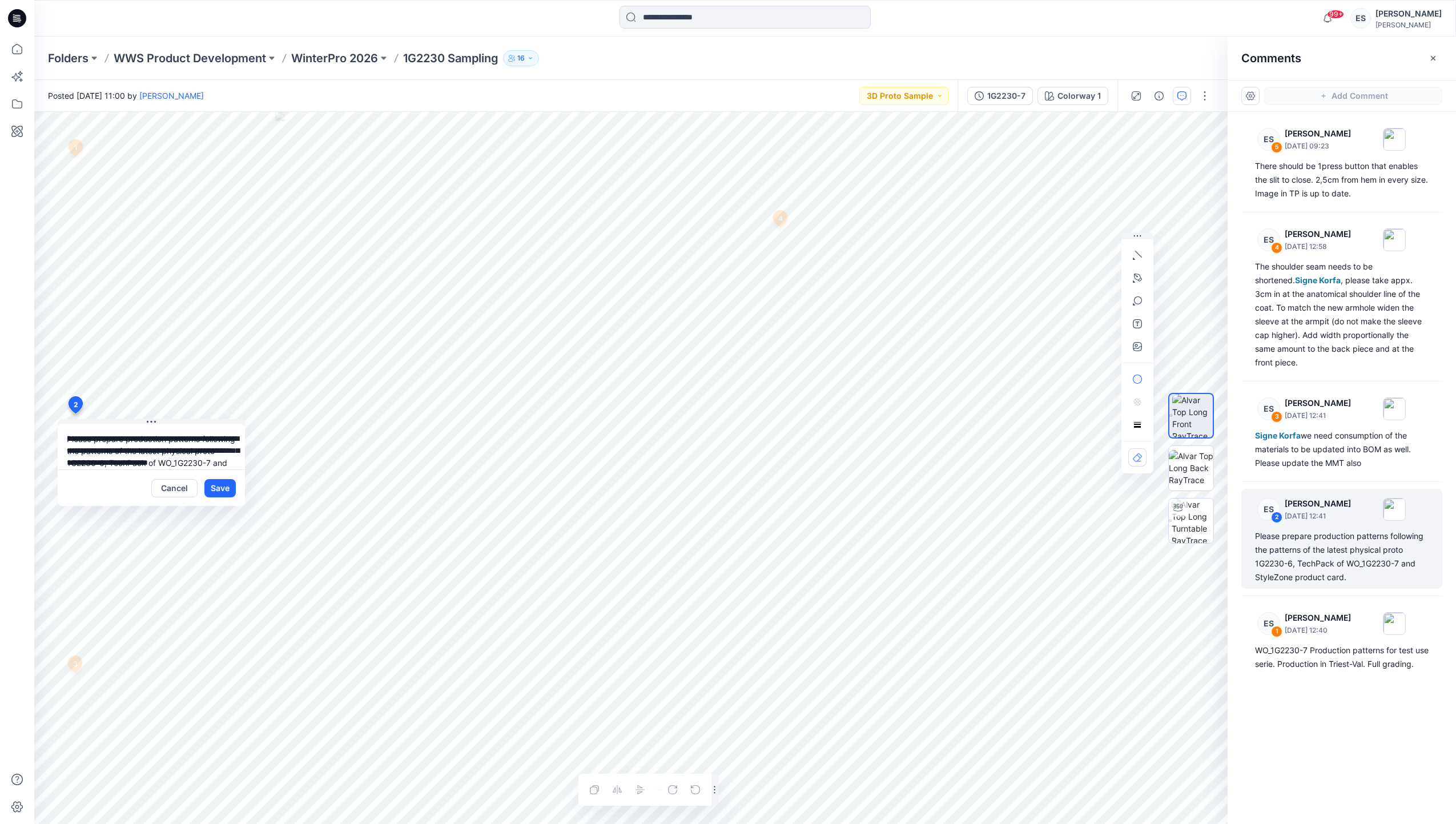
drag, startPoint x: 81, startPoint y: 437, endPoint x: 18, endPoint y: 374, distance: 89.1
click at [18, 374] on div "99+ Notifications Your style 1G2233 Sampling has been updated with 1G2233-6 ver…" at bounding box center [728, 412] width 1456 height 824
click at [211, 490] on button "Save" at bounding box center [219, 487] width 31 height 19
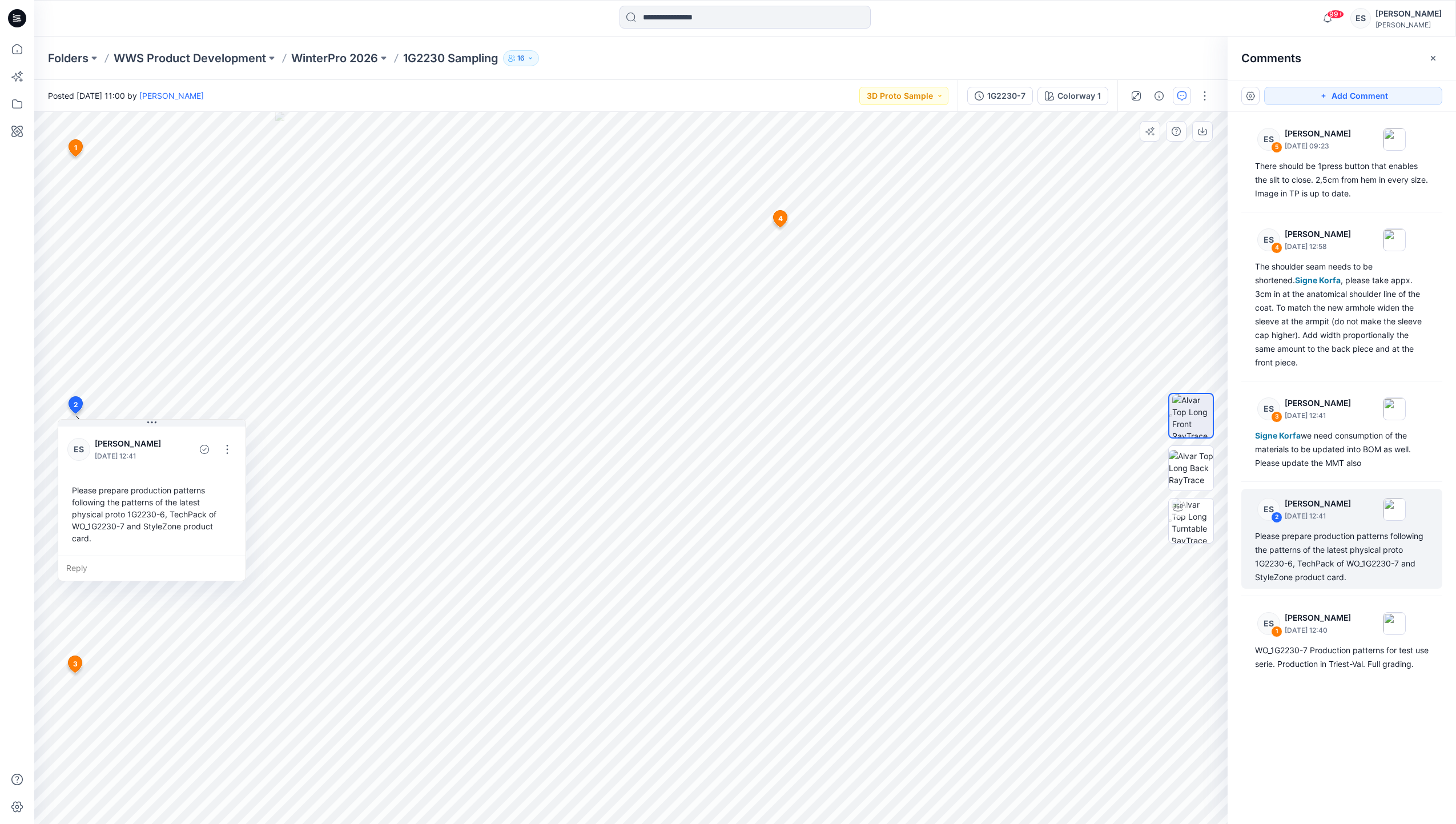
click at [74, 664] on span "3" at bounding box center [75, 664] width 4 height 11
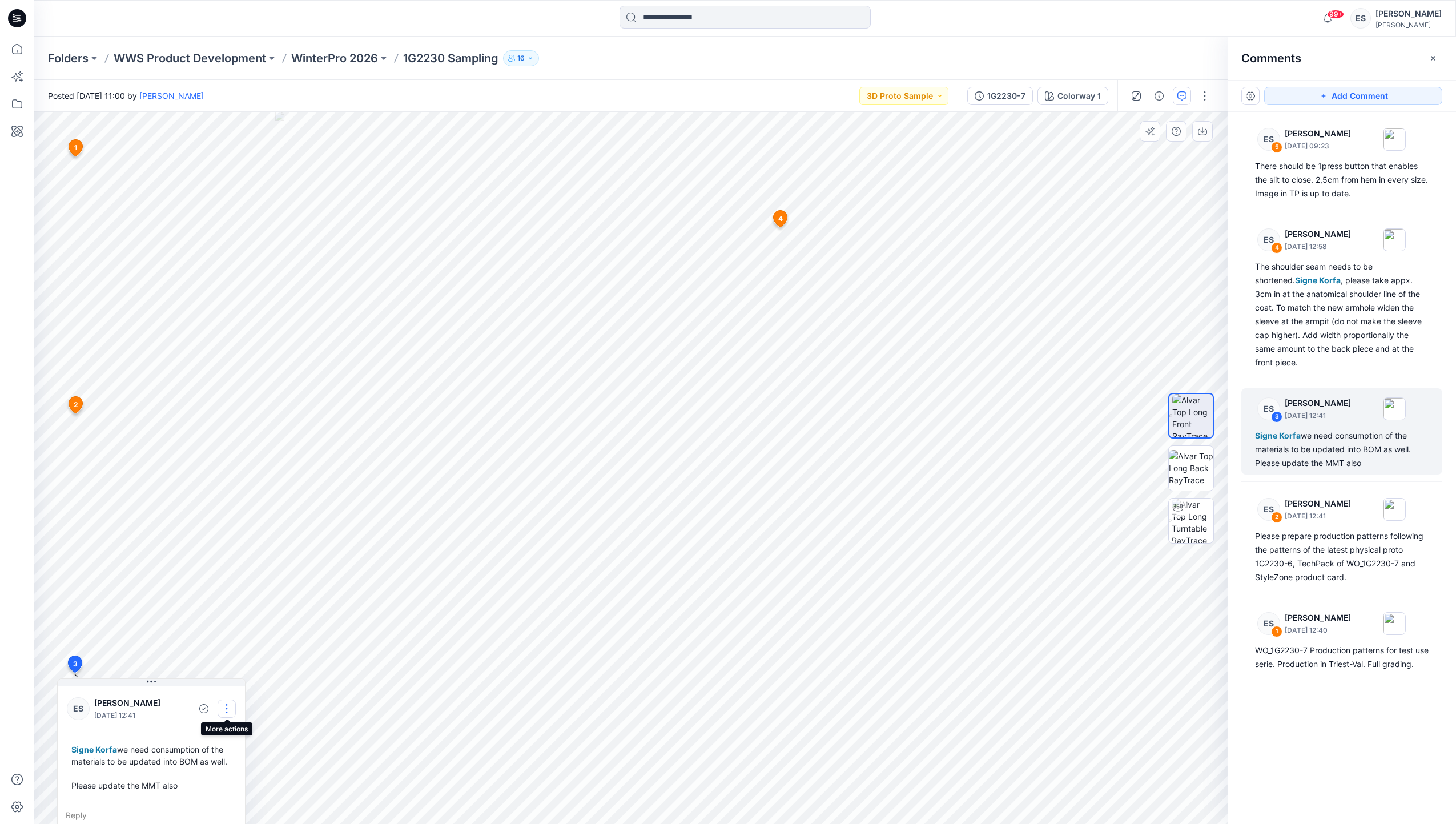
click at [225, 710] on button "button" at bounding box center [227, 709] width 19 height 19
click at [235, 733] on p "Edit comment" at bounding box center [230, 735] width 52 height 12
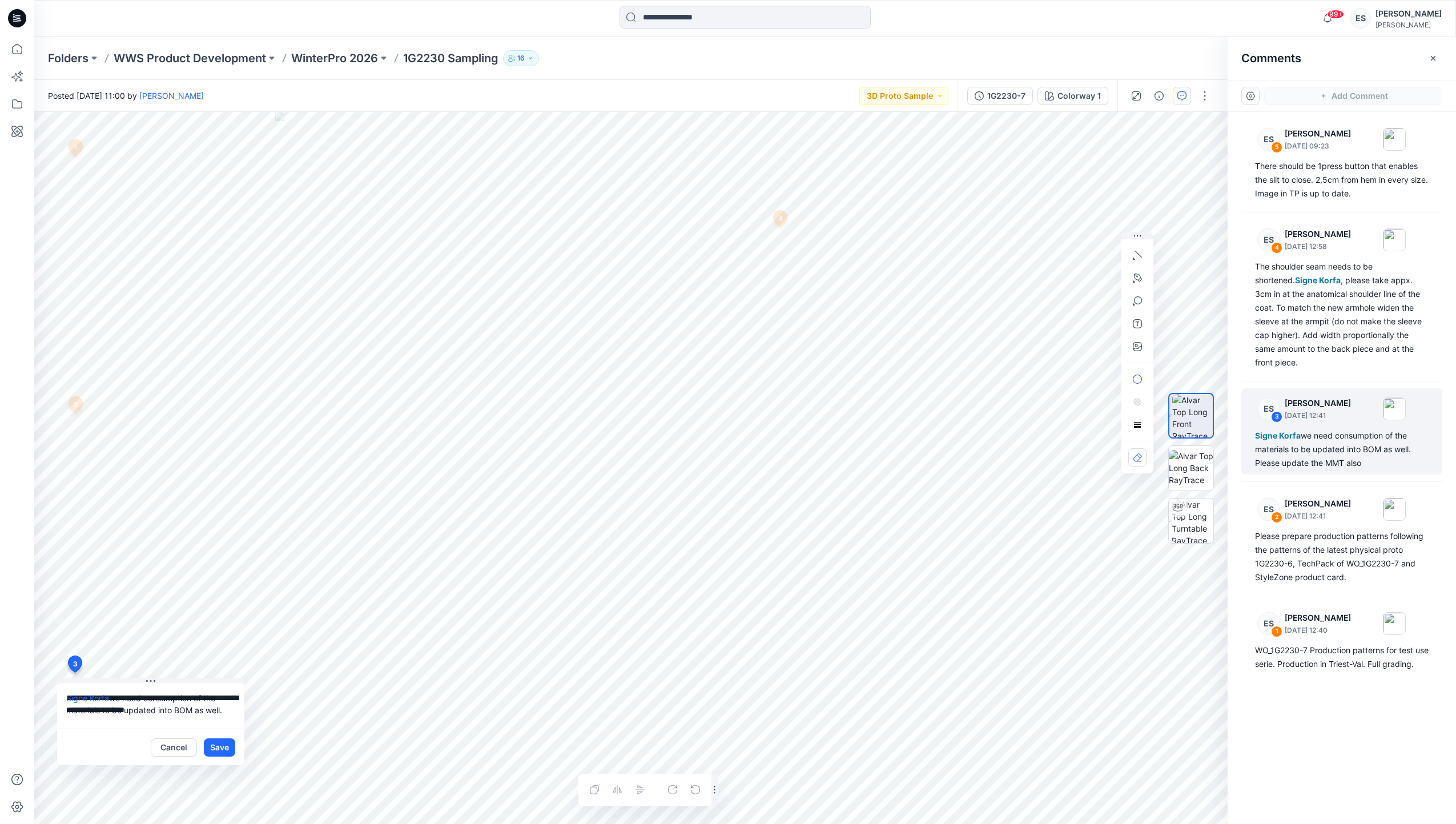
drag, startPoint x: 196, startPoint y: 719, endPoint x: -3, endPoint y: 648, distance: 211.3
click at [0, 648] on html "99+ Notifications Your style 1G2233 Sampling has been updated with 1G2233-6 ver…" at bounding box center [728, 412] width 1456 height 824
click at [1384, 17] on div "Eugenia Smirnova" at bounding box center [1409, 13] width 67 height 13
click at [1300, 178] on p "Sign out" at bounding box center [1307, 179] width 31 height 21
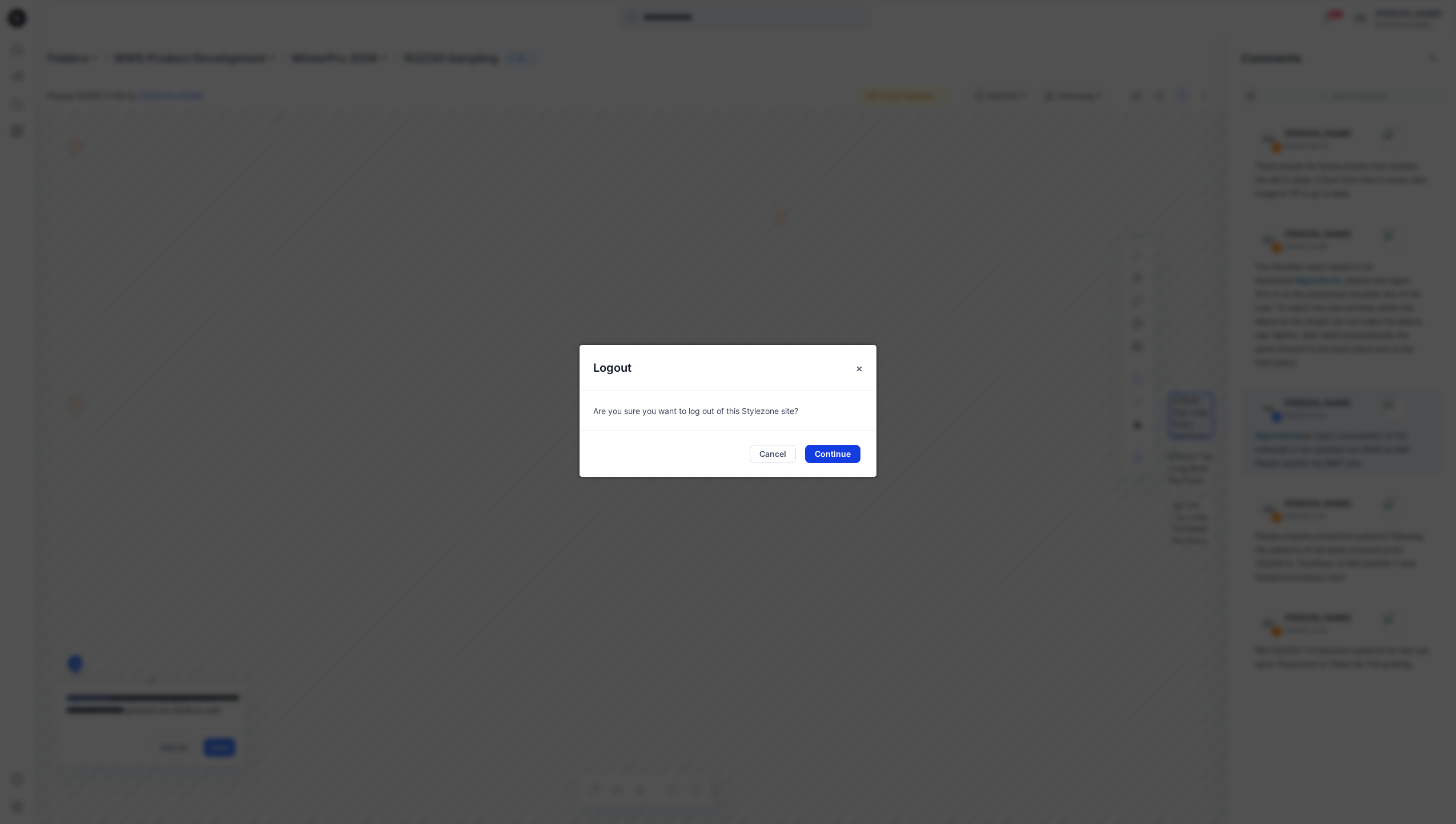
click at [821, 450] on button "Continue" at bounding box center [832, 454] width 55 height 19
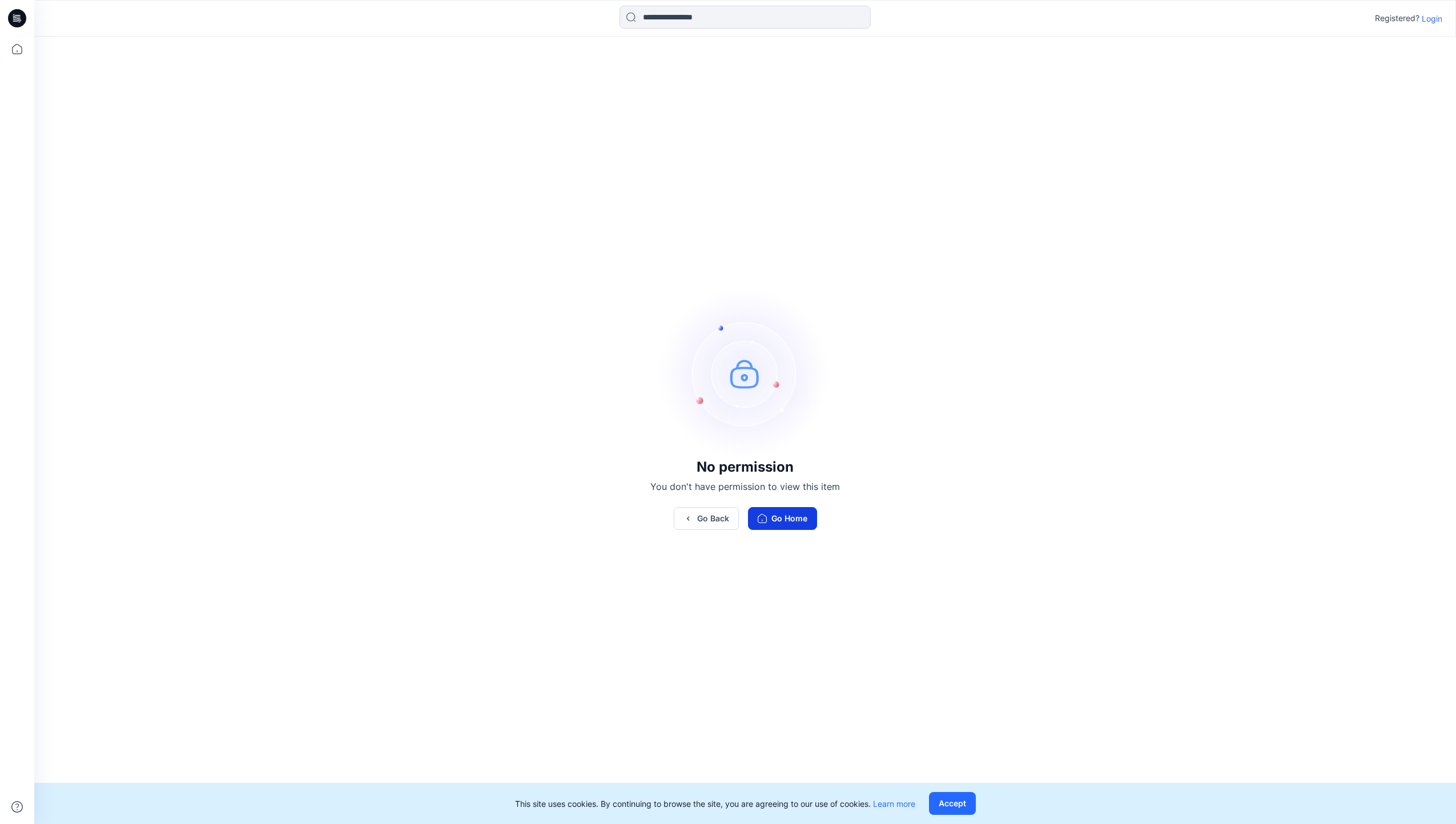
click at [793, 517] on button "Go Home" at bounding box center [783, 519] width 69 height 23
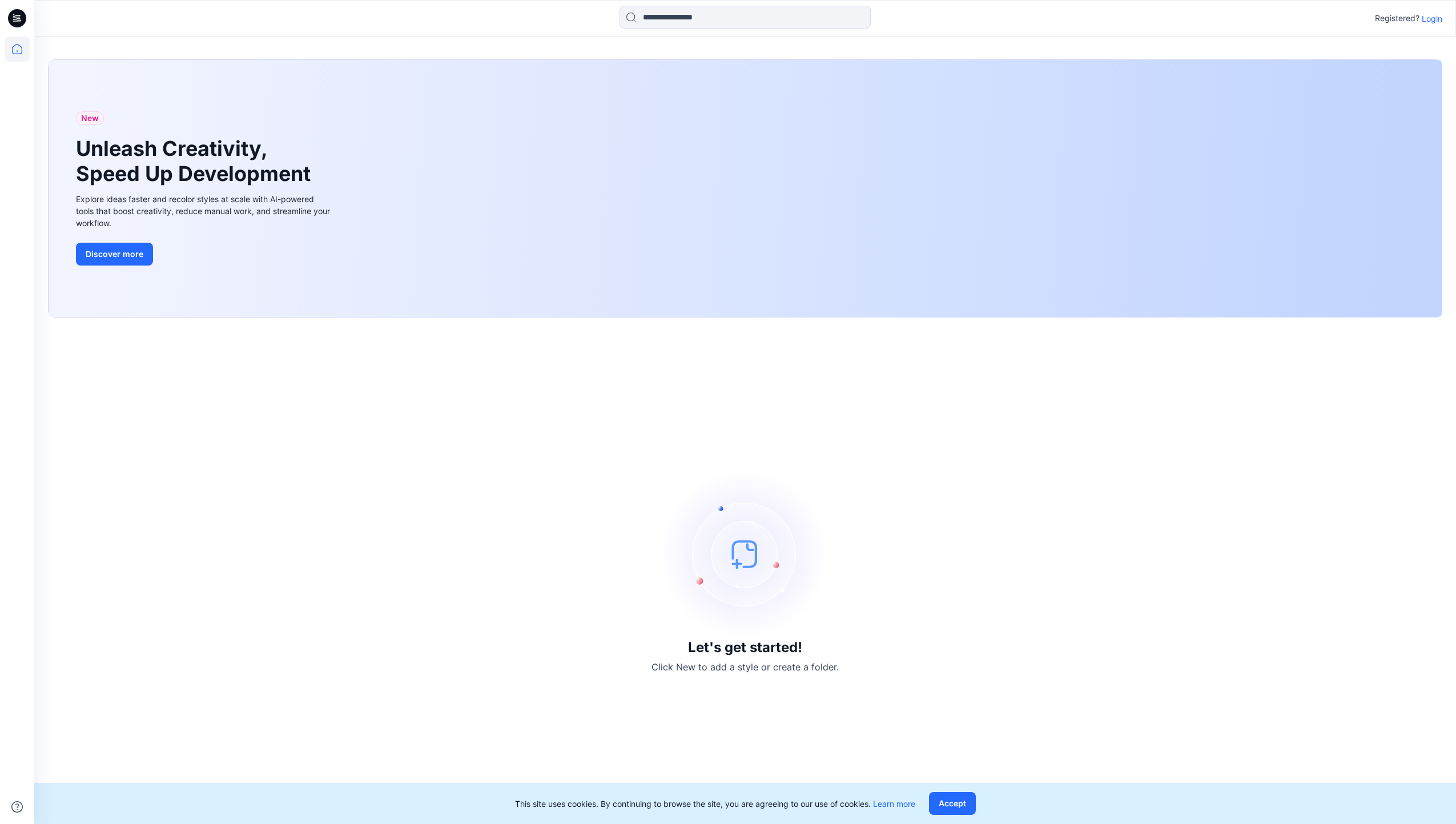
click at [1436, 19] on p "Login" at bounding box center [1432, 19] width 20 height 12
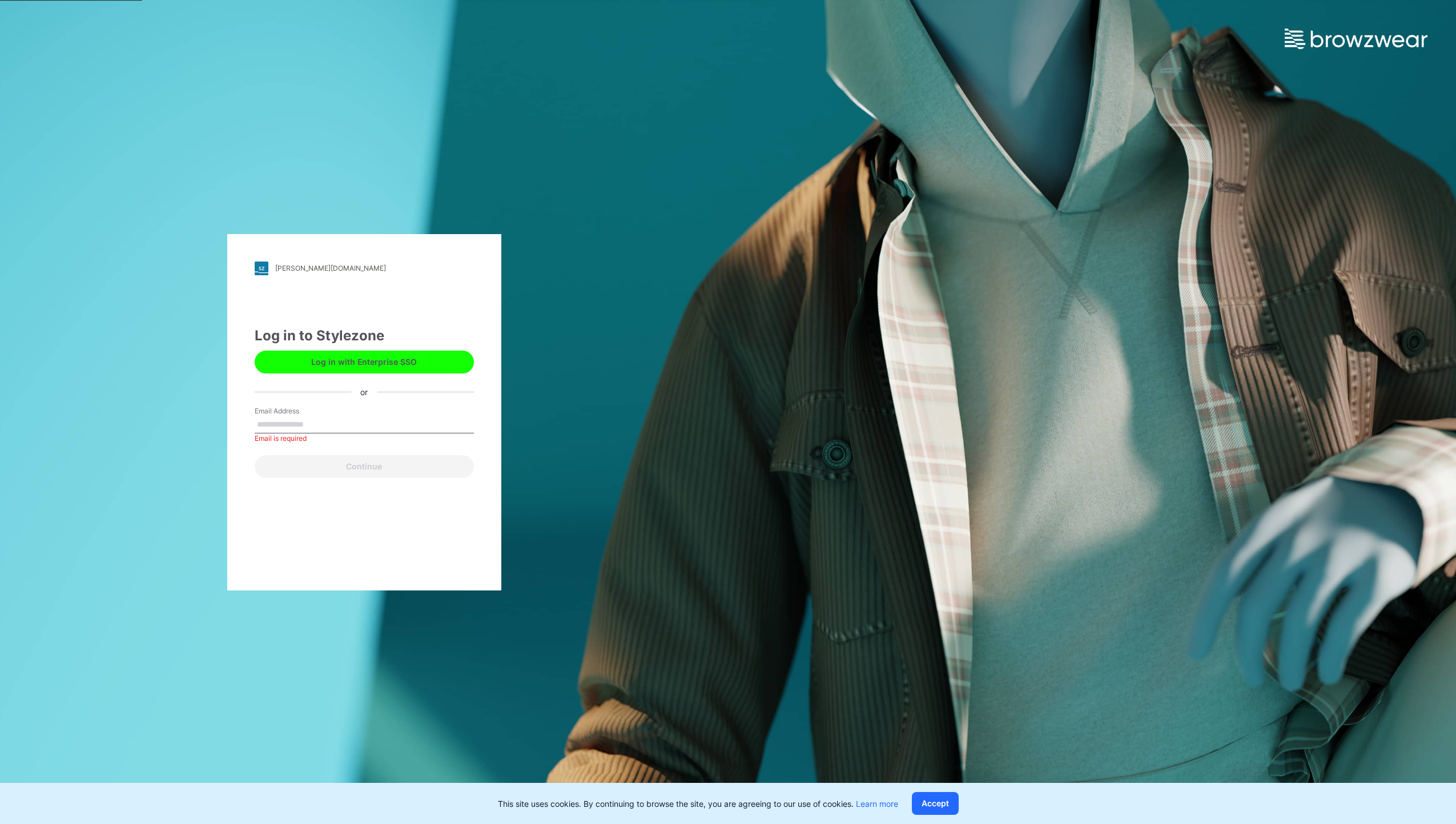
click at [369, 364] on button "Log in with Enterprise SSO" at bounding box center [364, 362] width 219 height 23
click at [328, 420] on input "Email Address" at bounding box center [364, 424] width 219 height 17
type input "**********"
click at [359, 458] on button "Continue" at bounding box center [364, 466] width 219 height 23
